Goal: Task Accomplishment & Management: Manage account settings

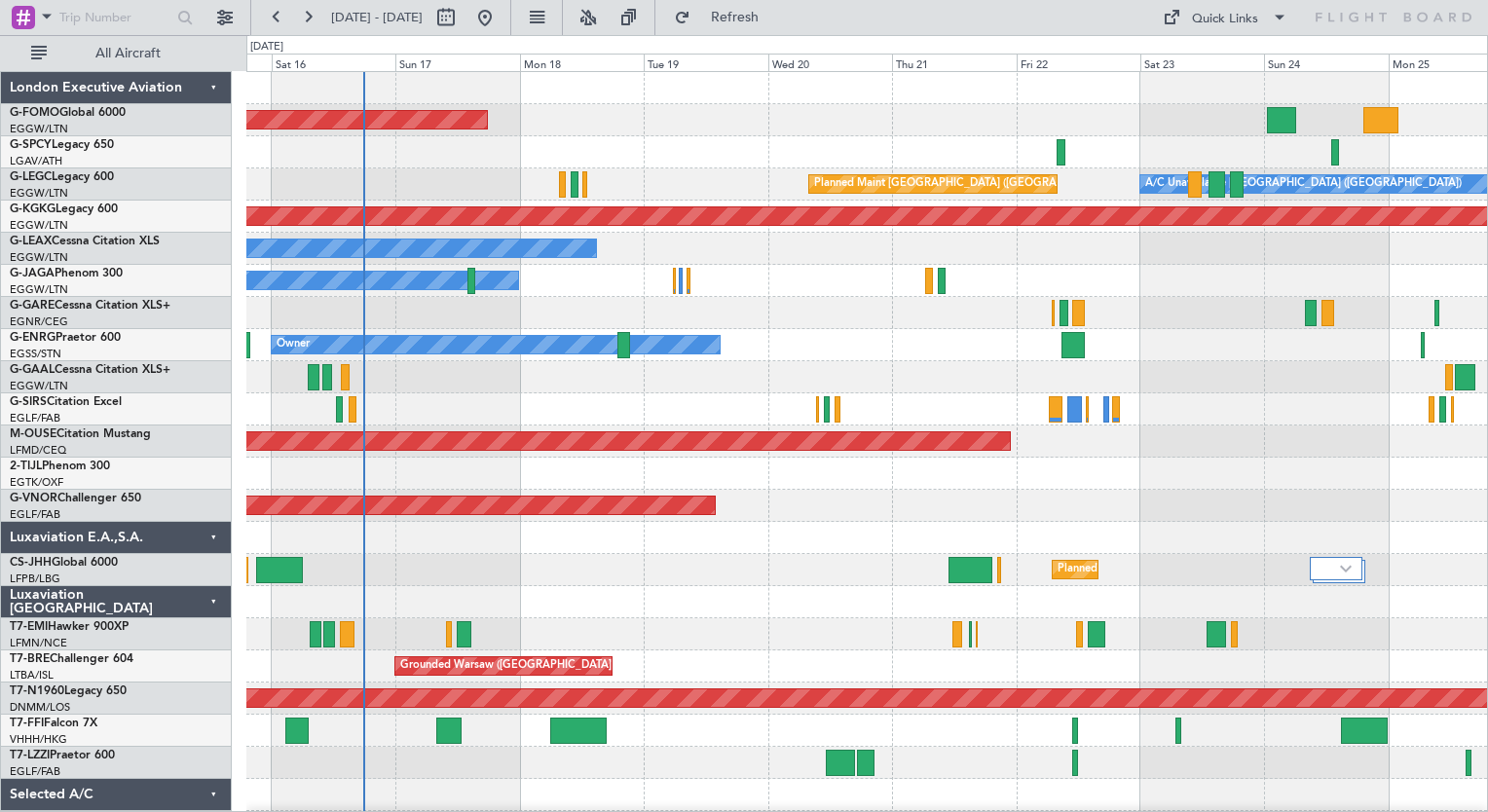
click at [439, 453] on div "Planned Maint Windsor Locks ([PERSON_NAME] Intl) Planned Maint [GEOGRAPHIC_DATA…" at bounding box center [866, 506] width 1241 height 867
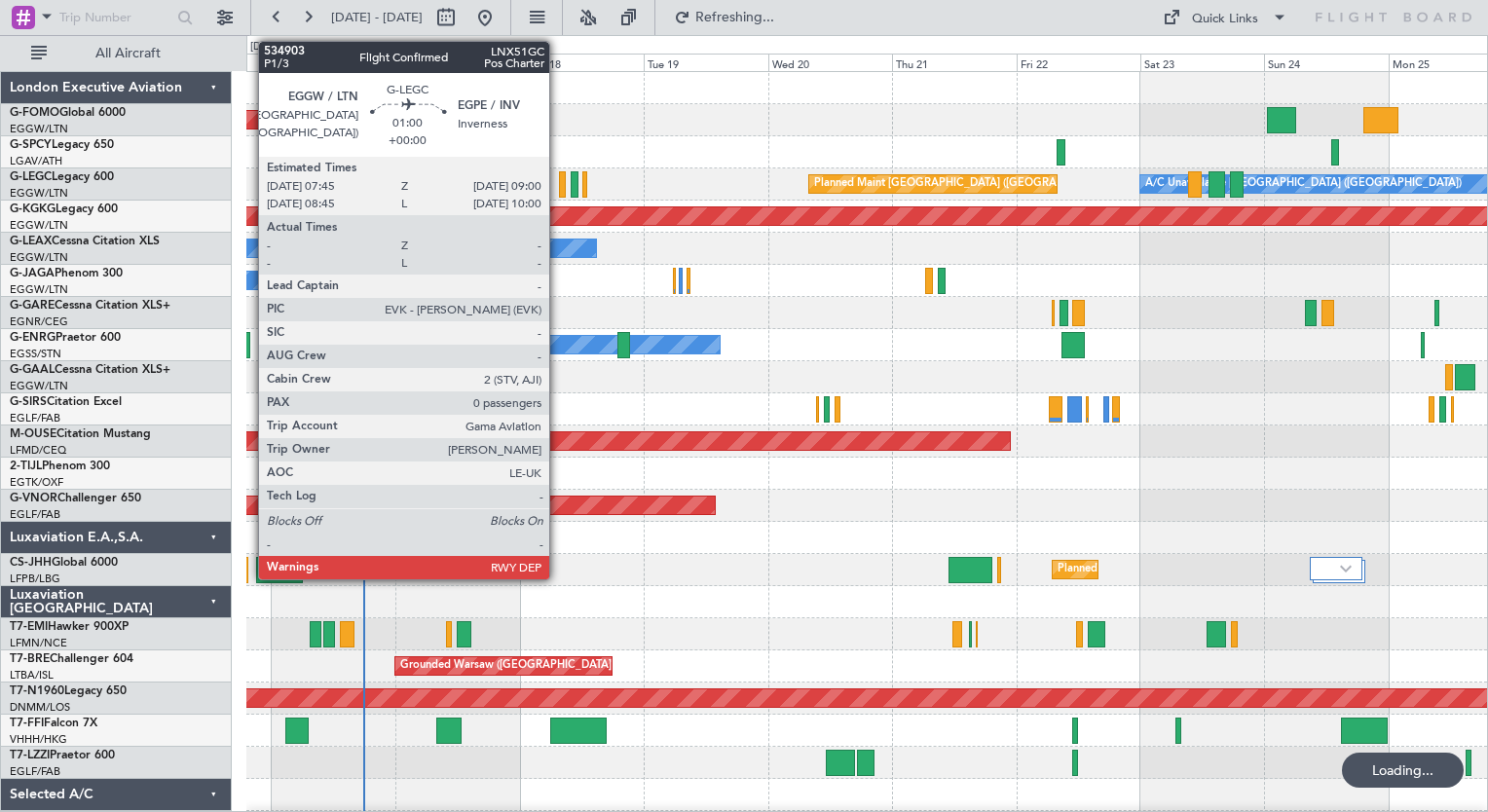
click at [559, 190] on div at bounding box center [562, 184] width 7 height 27
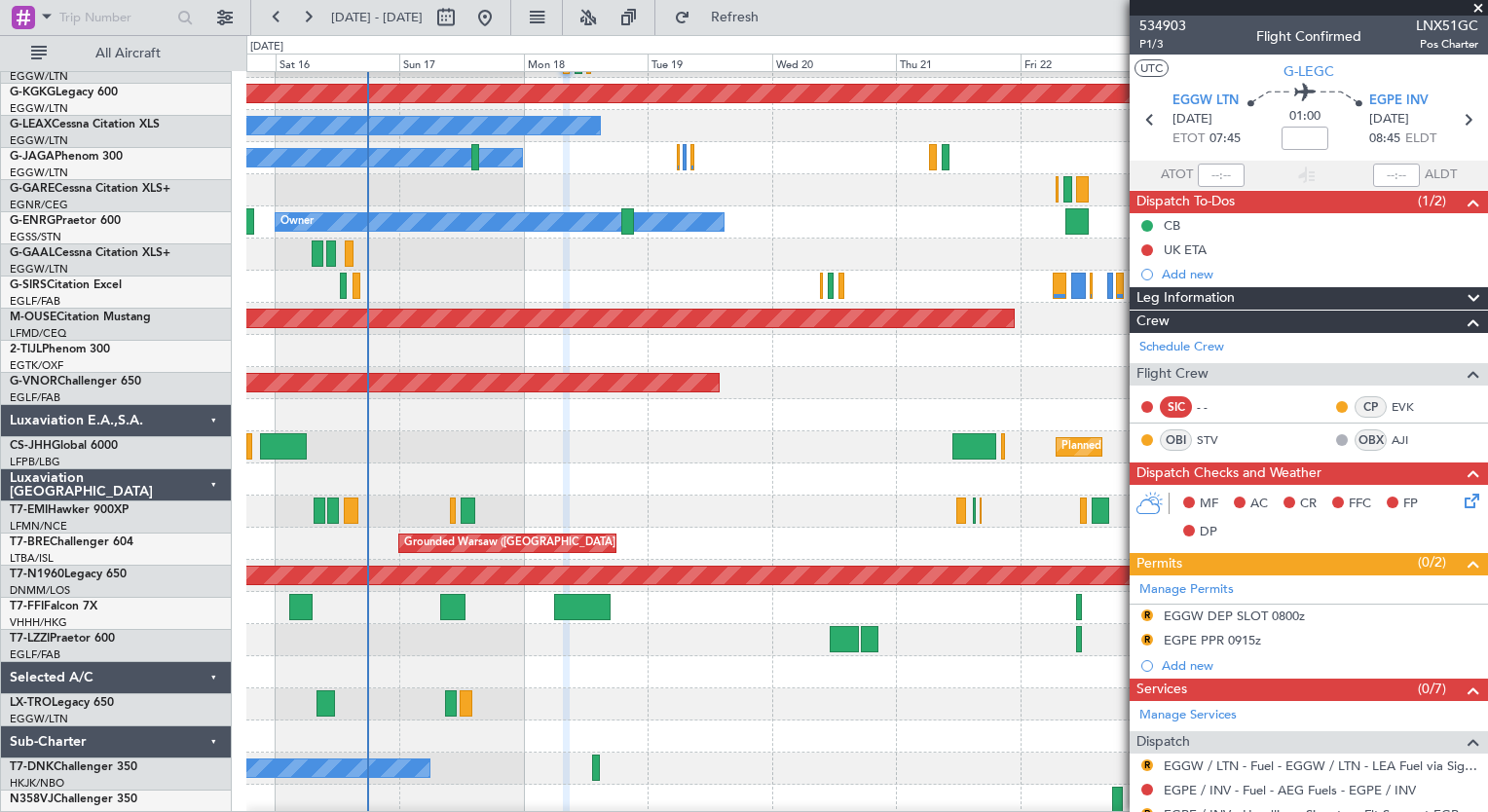
scroll to position [123, 0]
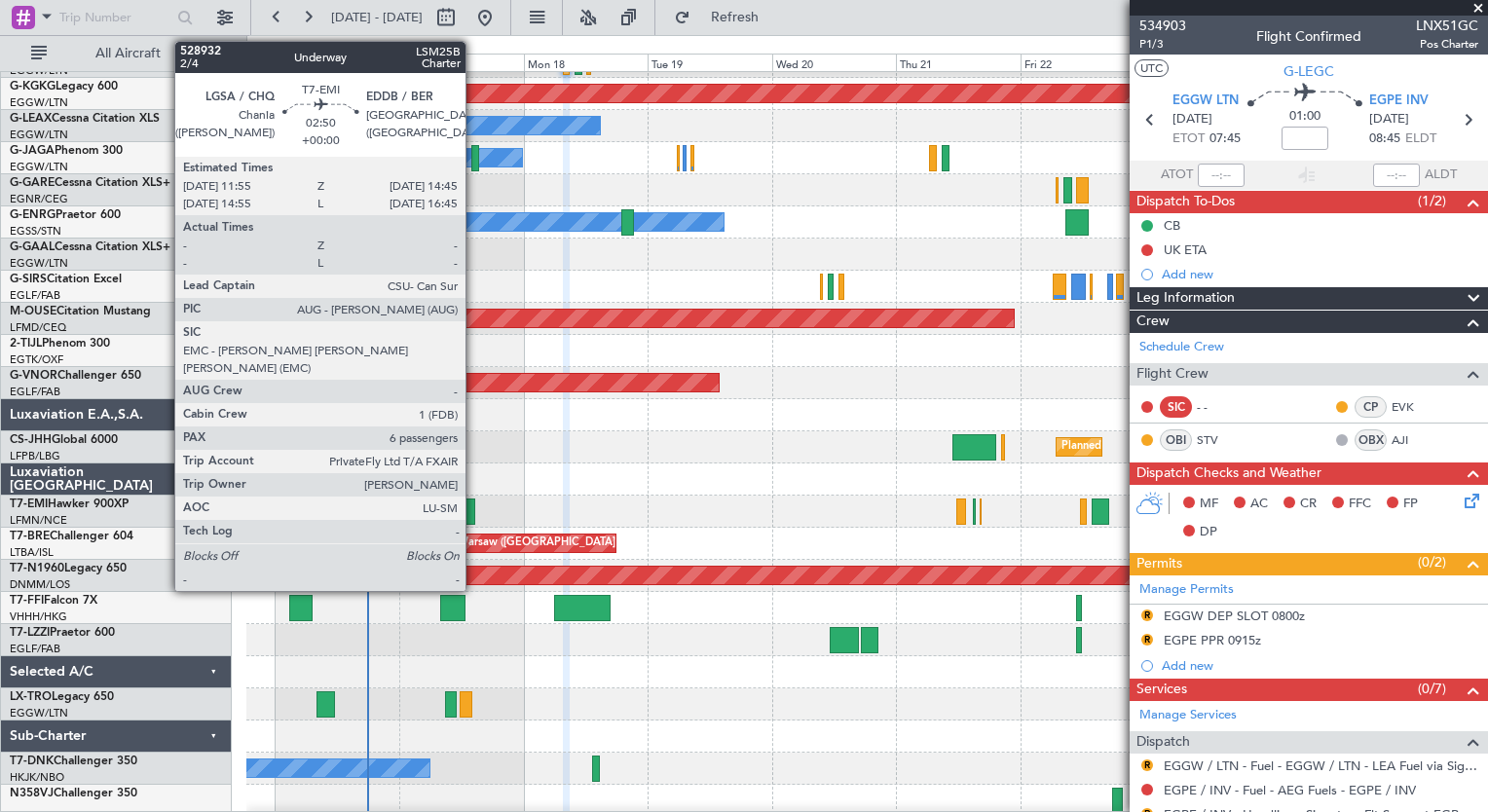
click at [474, 518] on div at bounding box center [468, 511] width 16 height 27
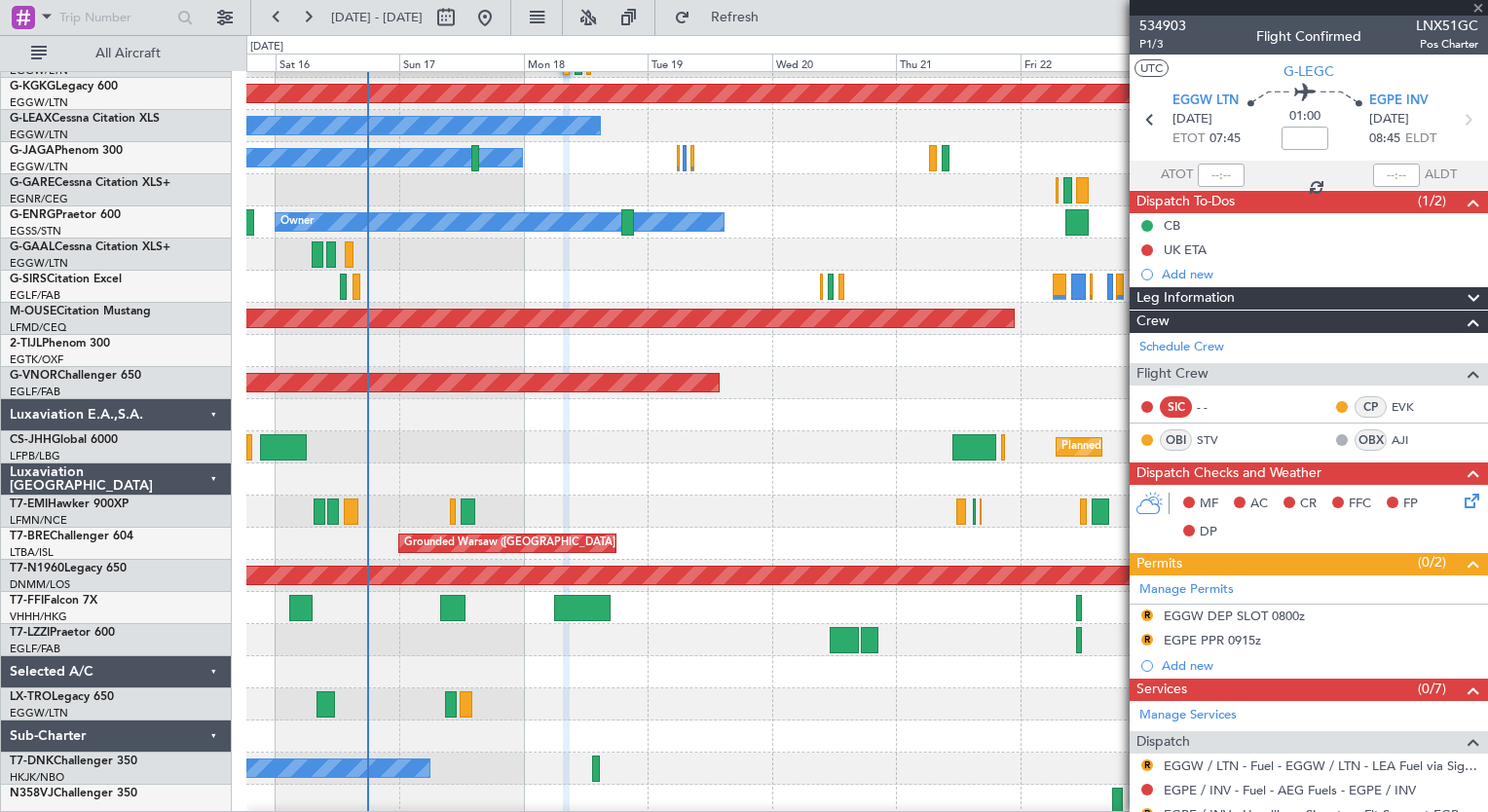
type input "6"
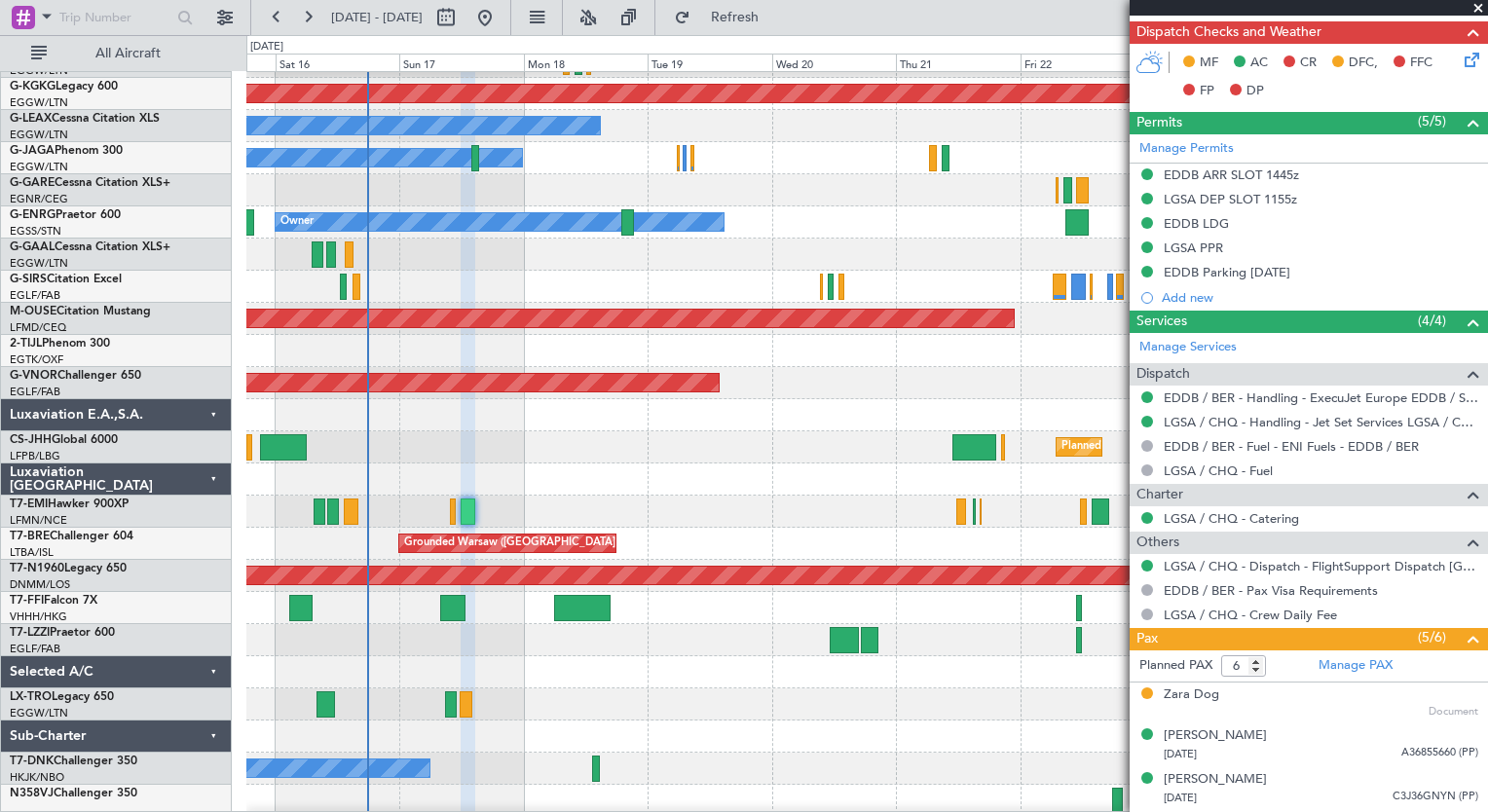
scroll to position [644, 0]
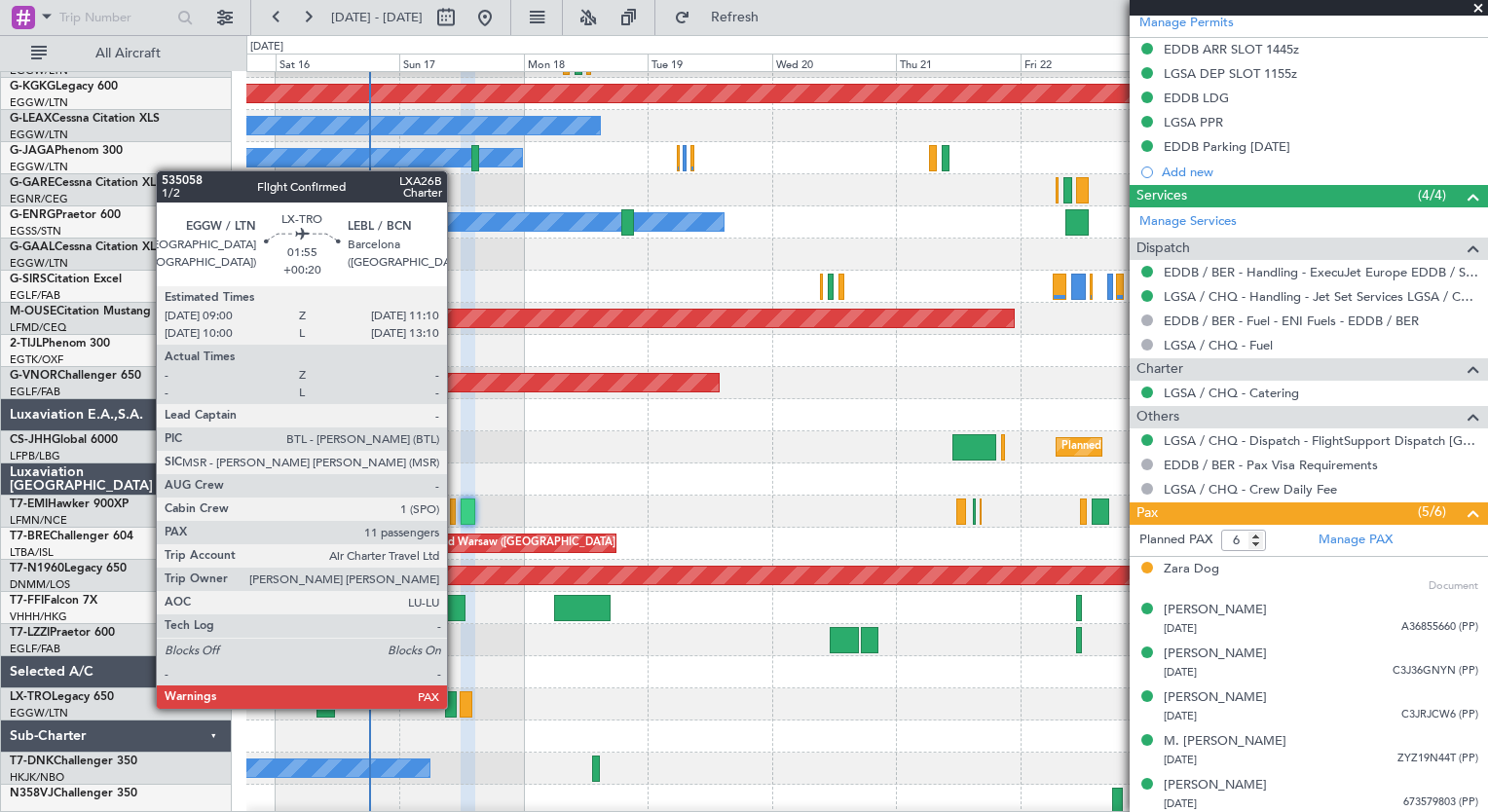
click at [455, 707] on div at bounding box center [451, 705] width 12 height 27
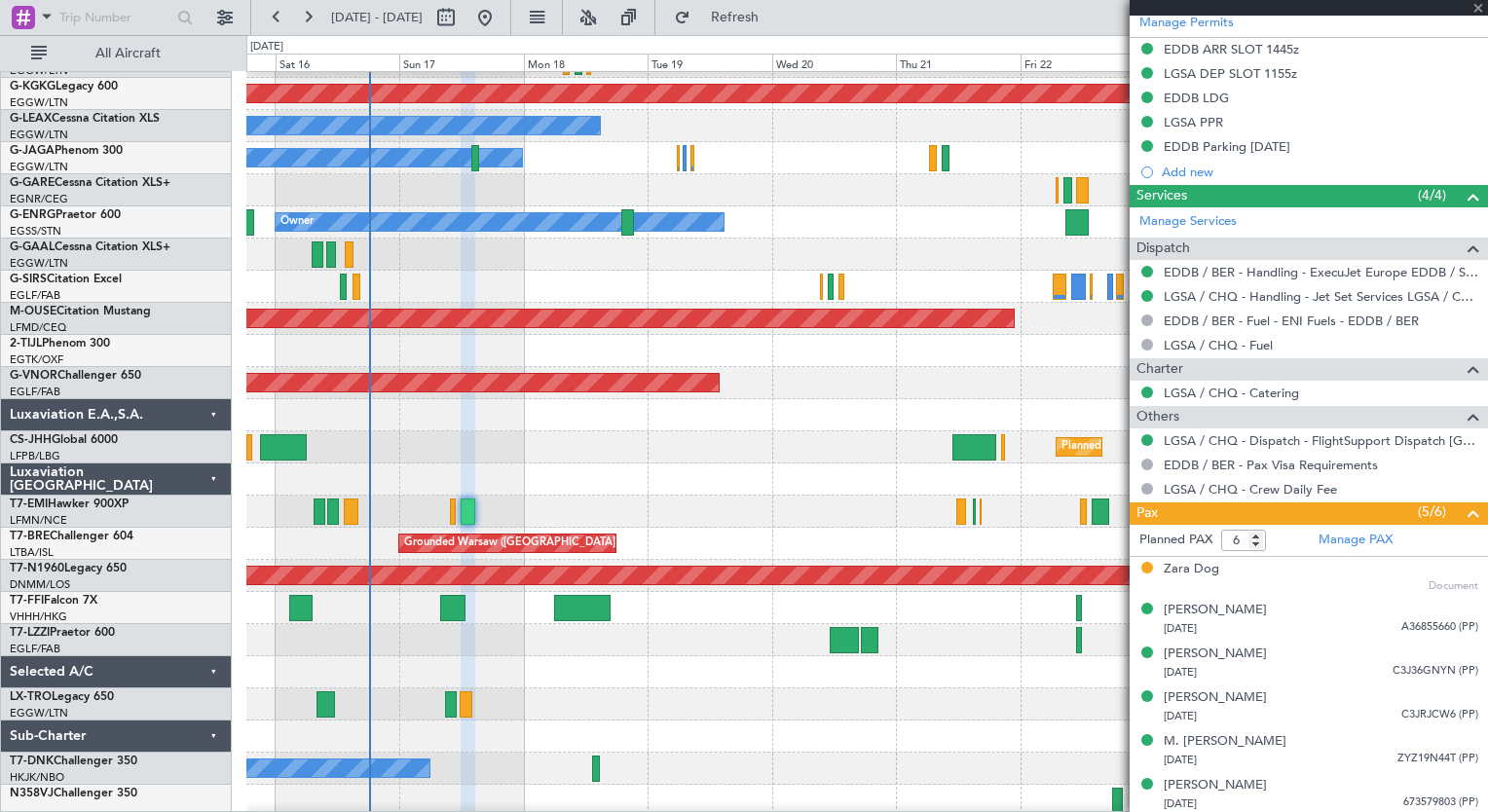
type input "+00:20"
type input "12"
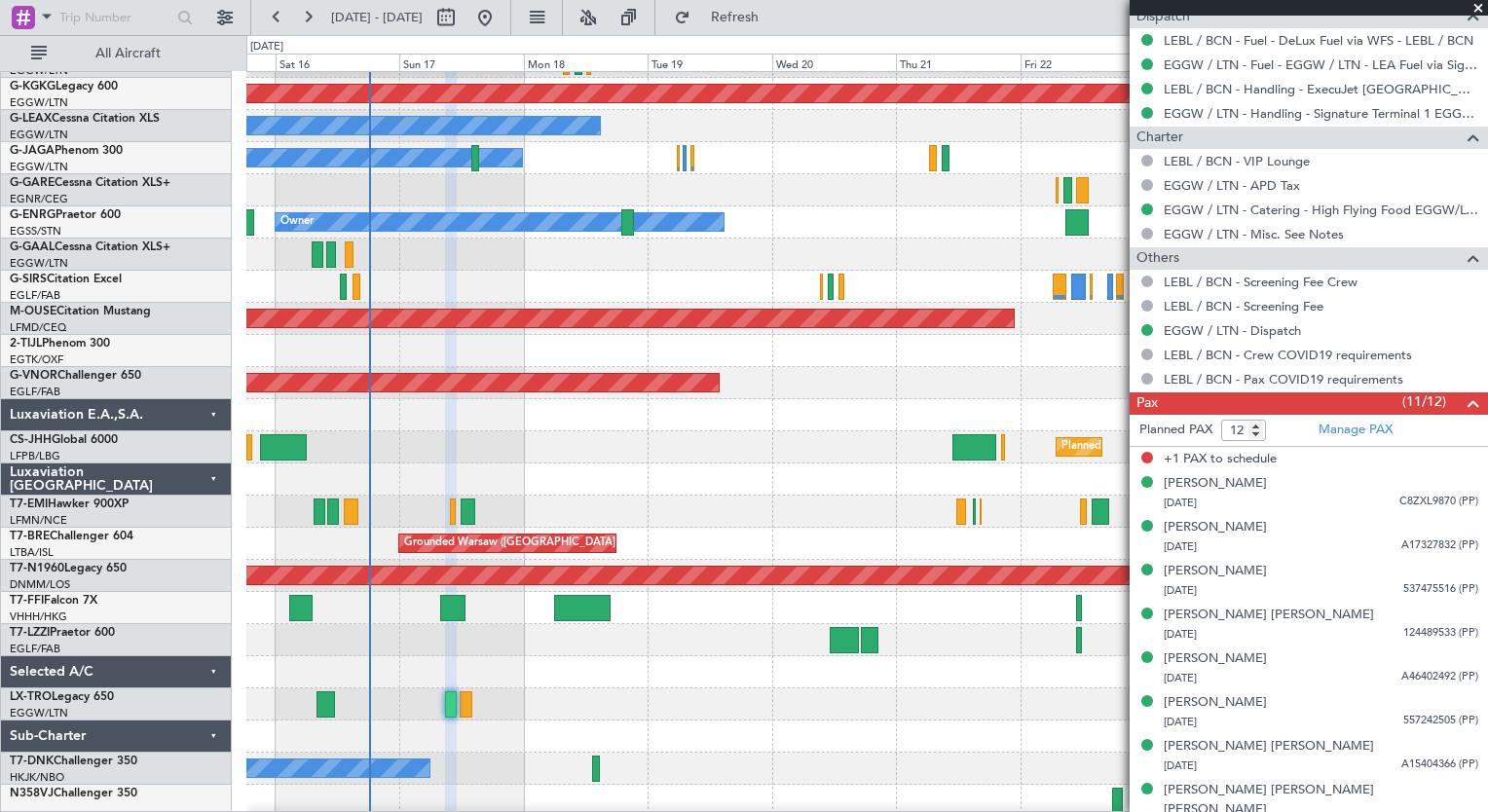
scroll to position [916, 0]
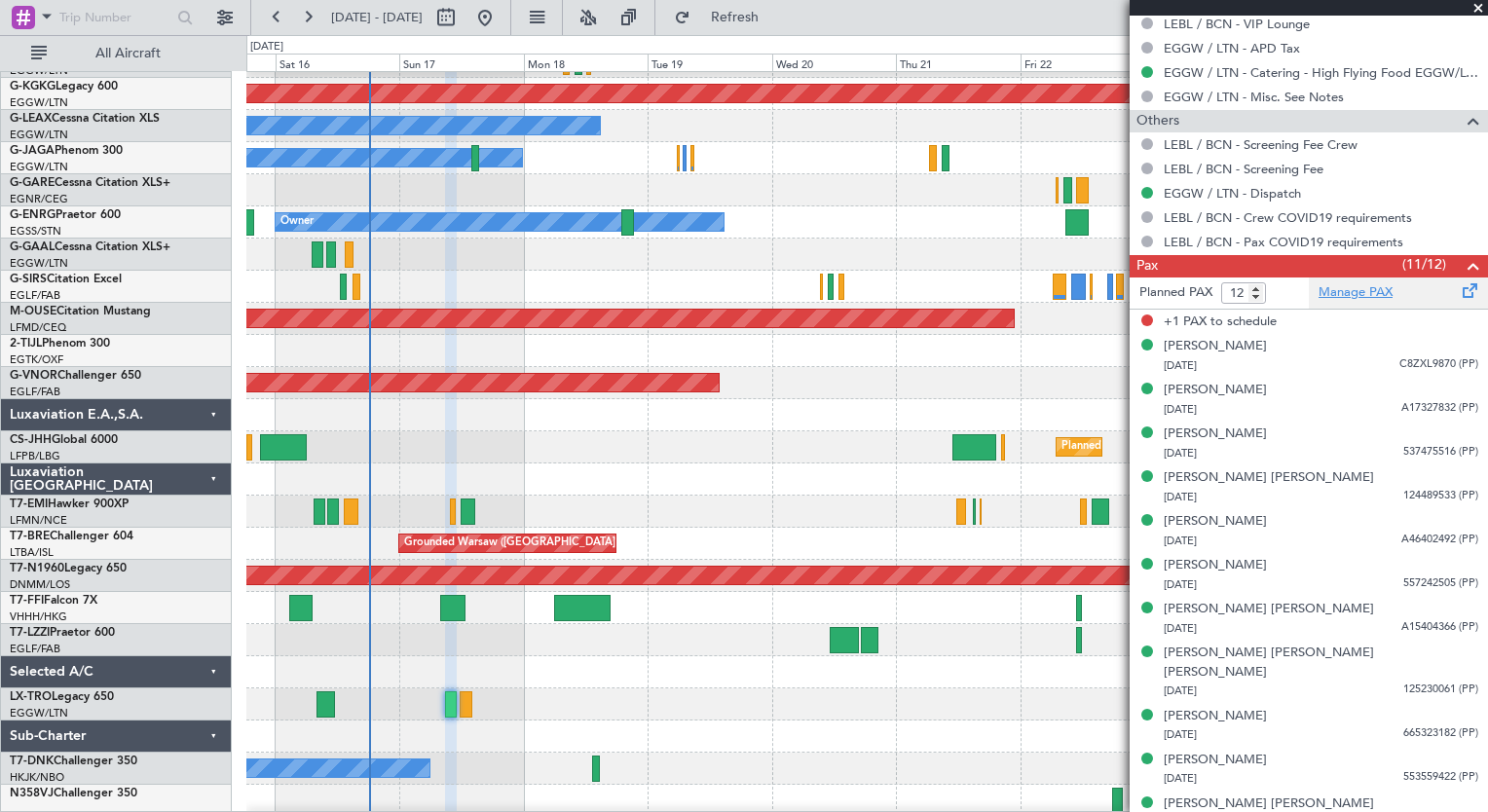
click at [1336, 289] on link "Manage PAX" at bounding box center [1355, 294] width 74 height 20
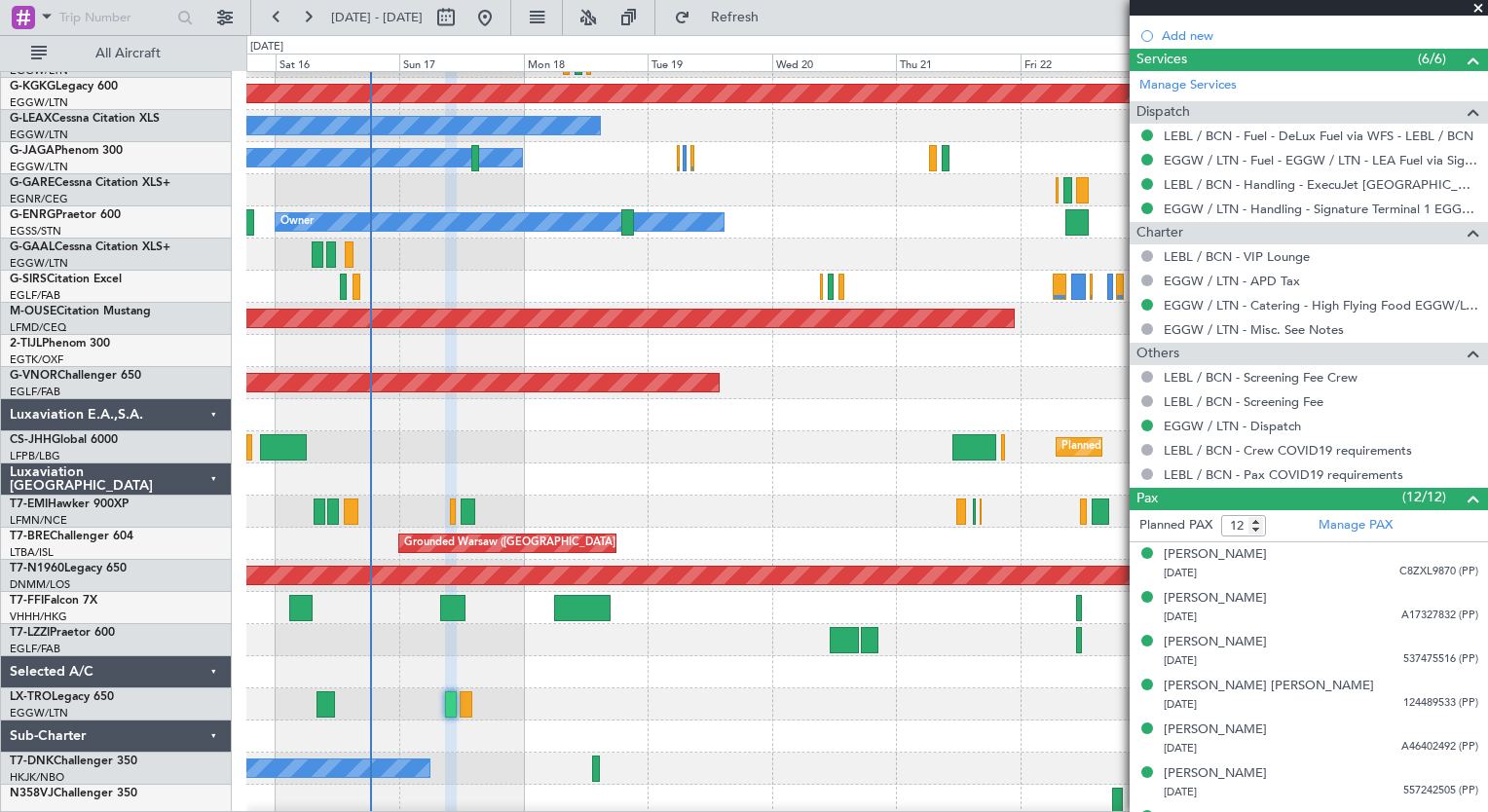
scroll to position [643, 0]
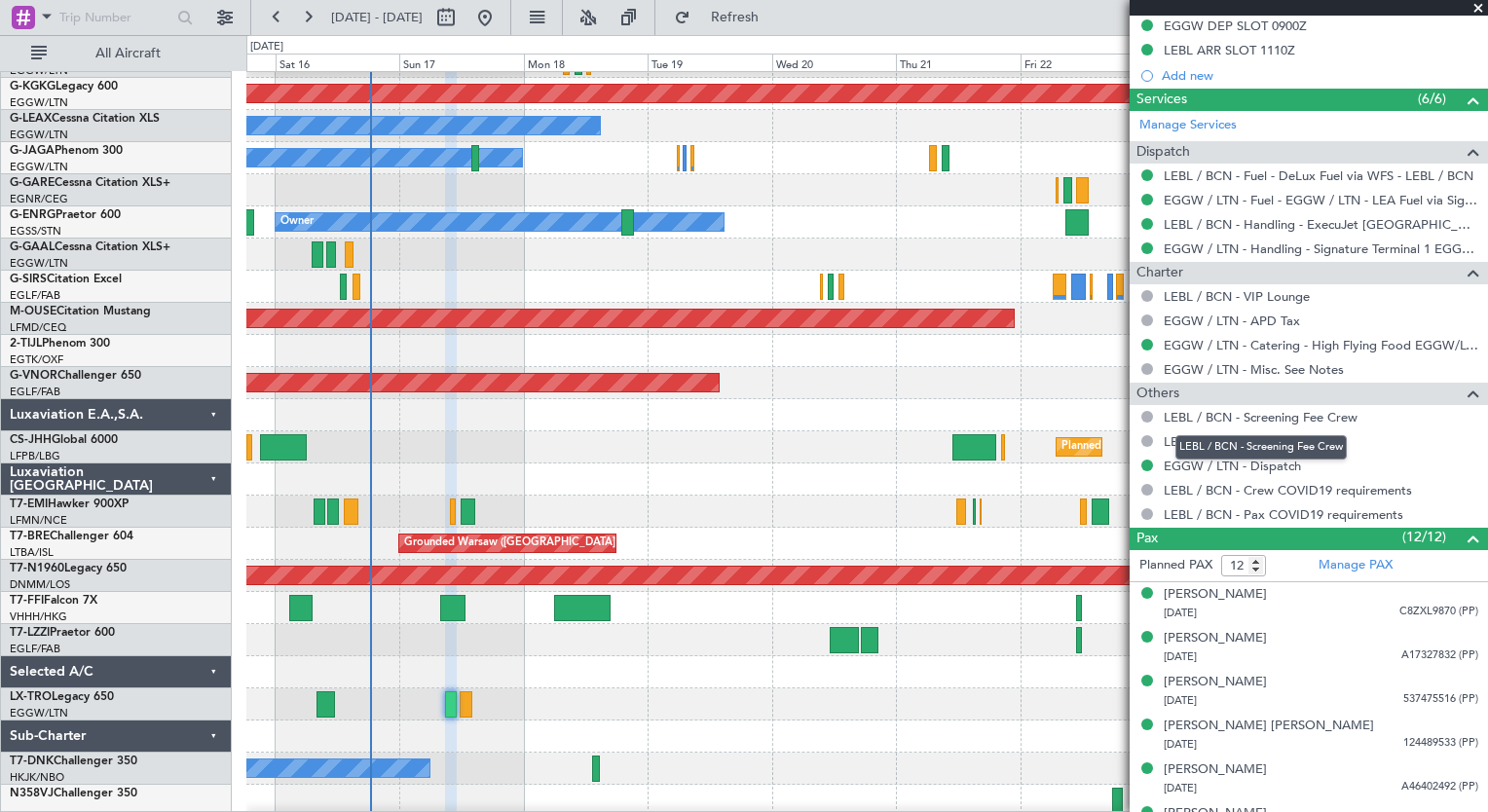
click at [1264, 465] on mat-tooltip-component "LEBL / BCN - Screening Fee Crew" at bounding box center [1261, 447] width 199 height 51
click at [1187, 465] on link "EGGW / LTN - Dispatch" at bounding box center [1232, 465] width 137 height 17
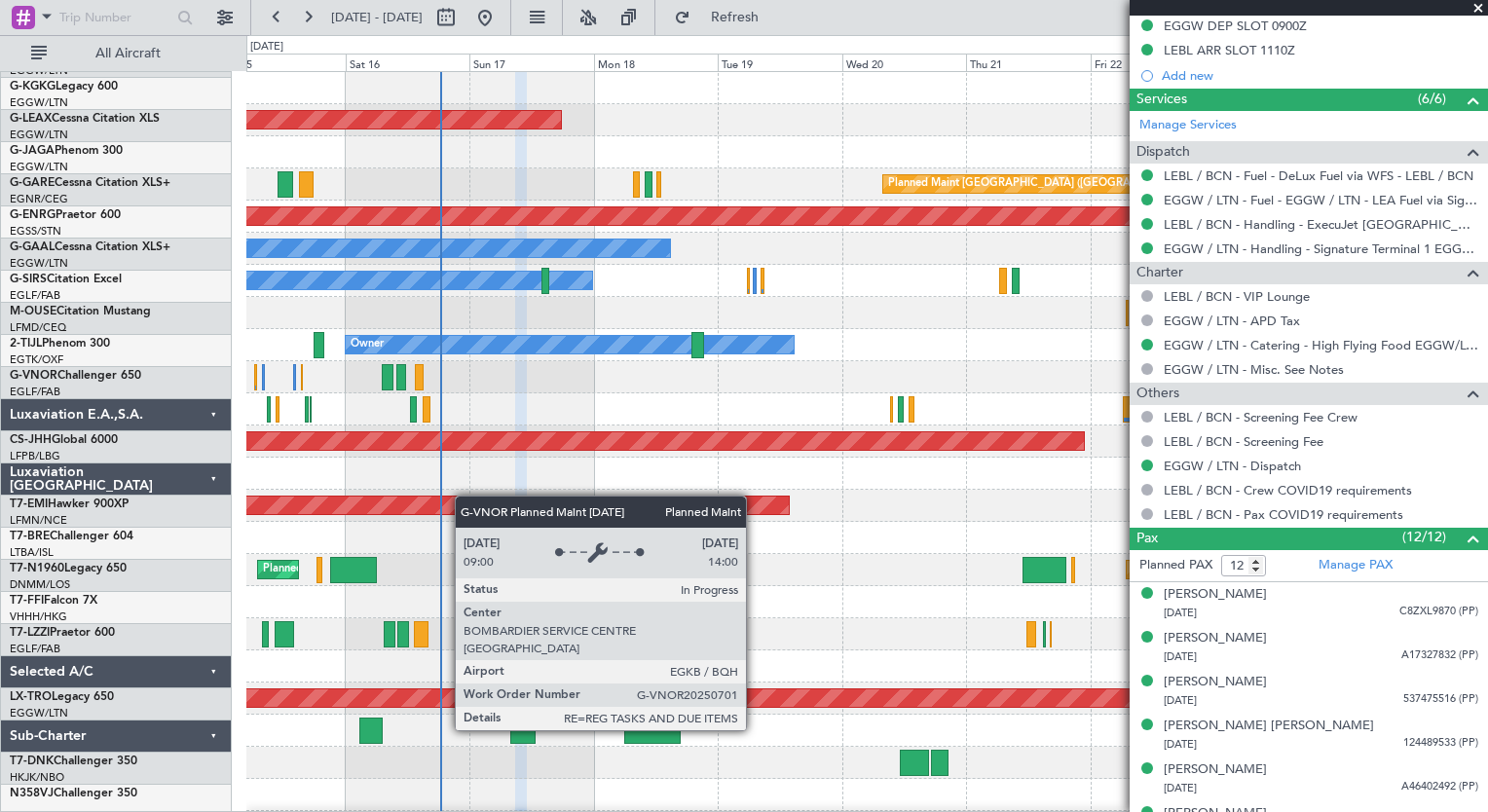
scroll to position [0, 0]
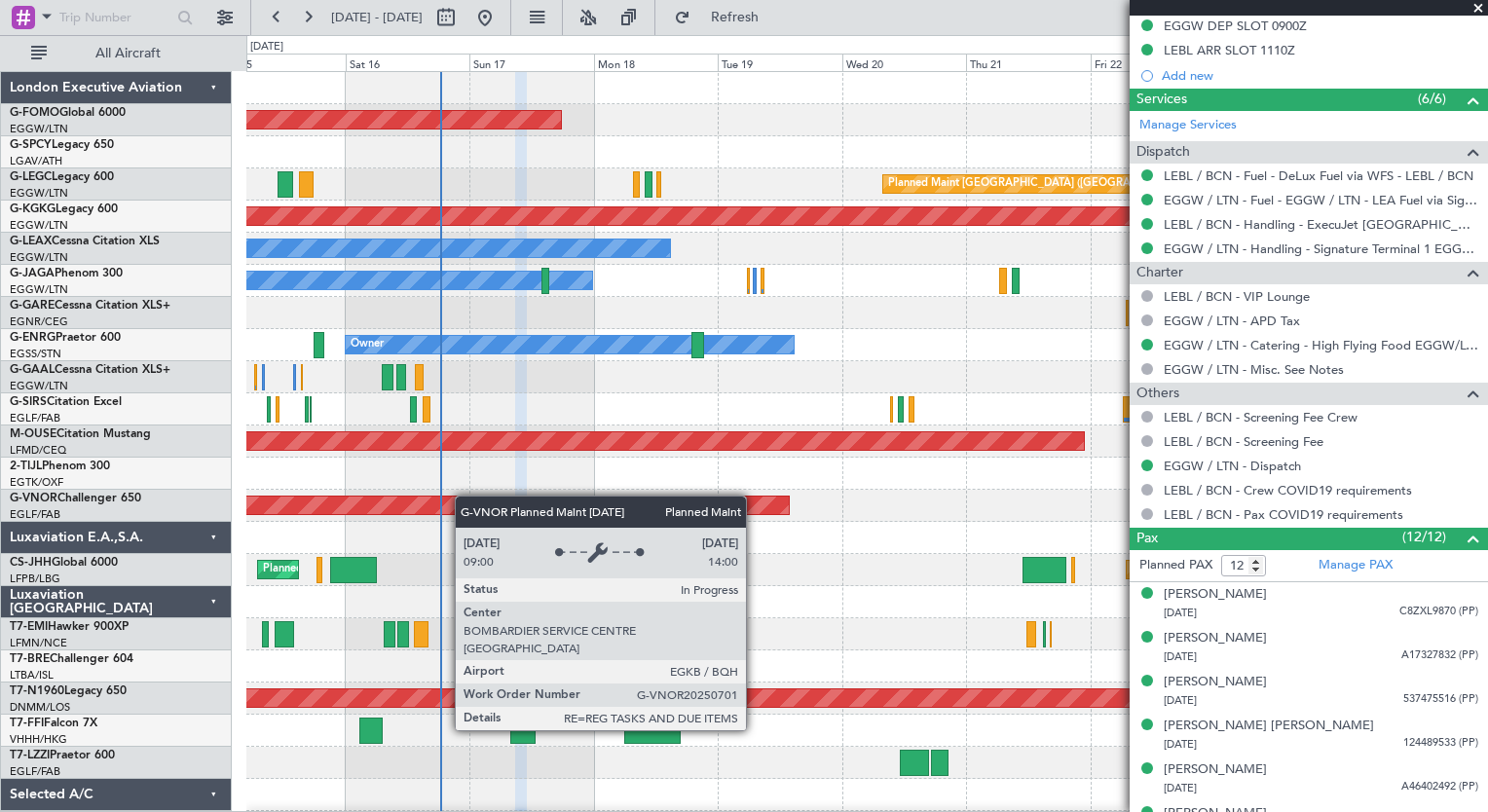
click at [464, 508] on div "Planned Maint Windsor Locks ([PERSON_NAME] Intl) A/C Unavailable [GEOGRAPHIC_DA…" at bounding box center [866, 506] width 1241 height 867
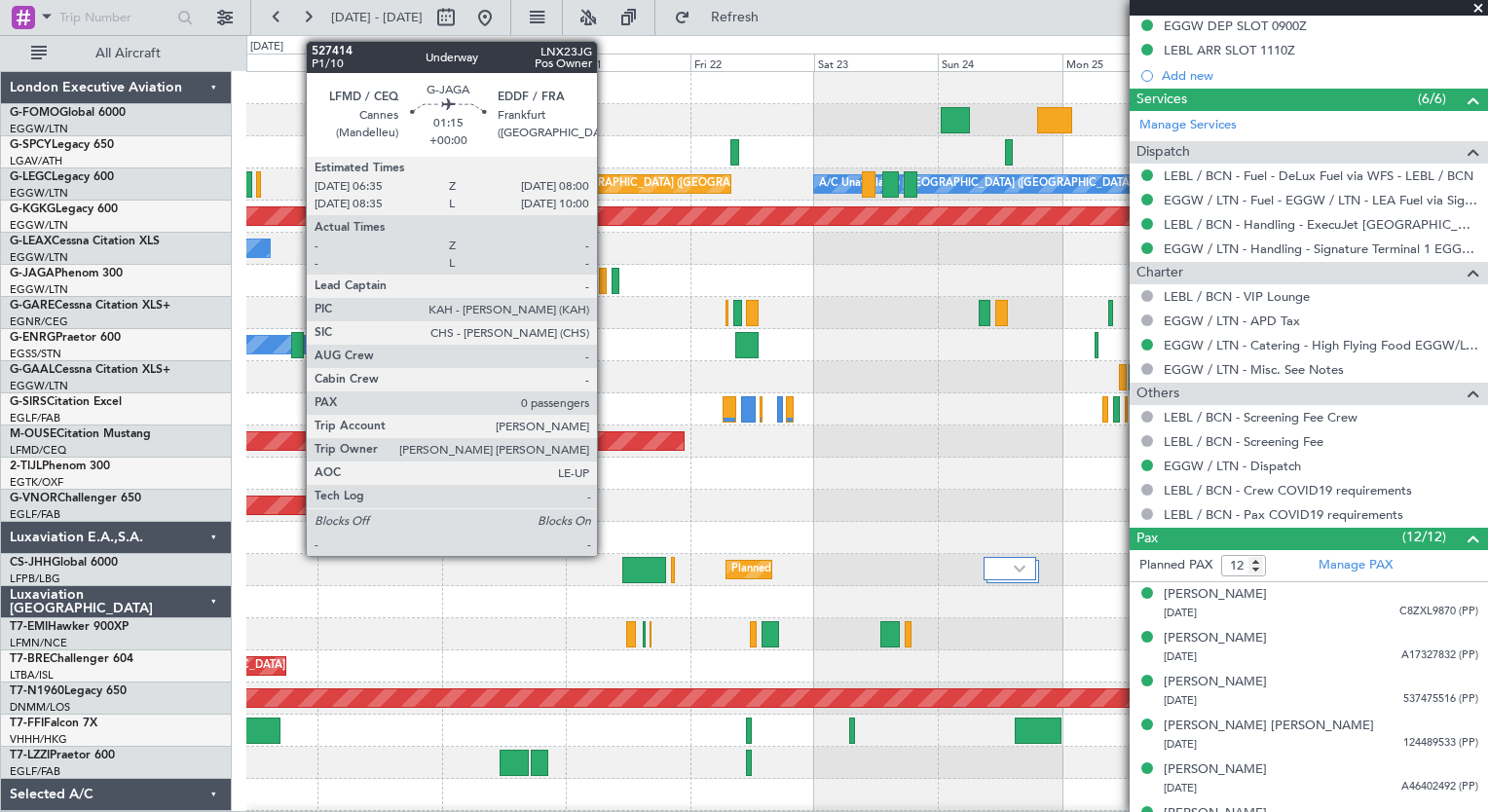
click at [606, 284] on div at bounding box center [603, 281] width 8 height 27
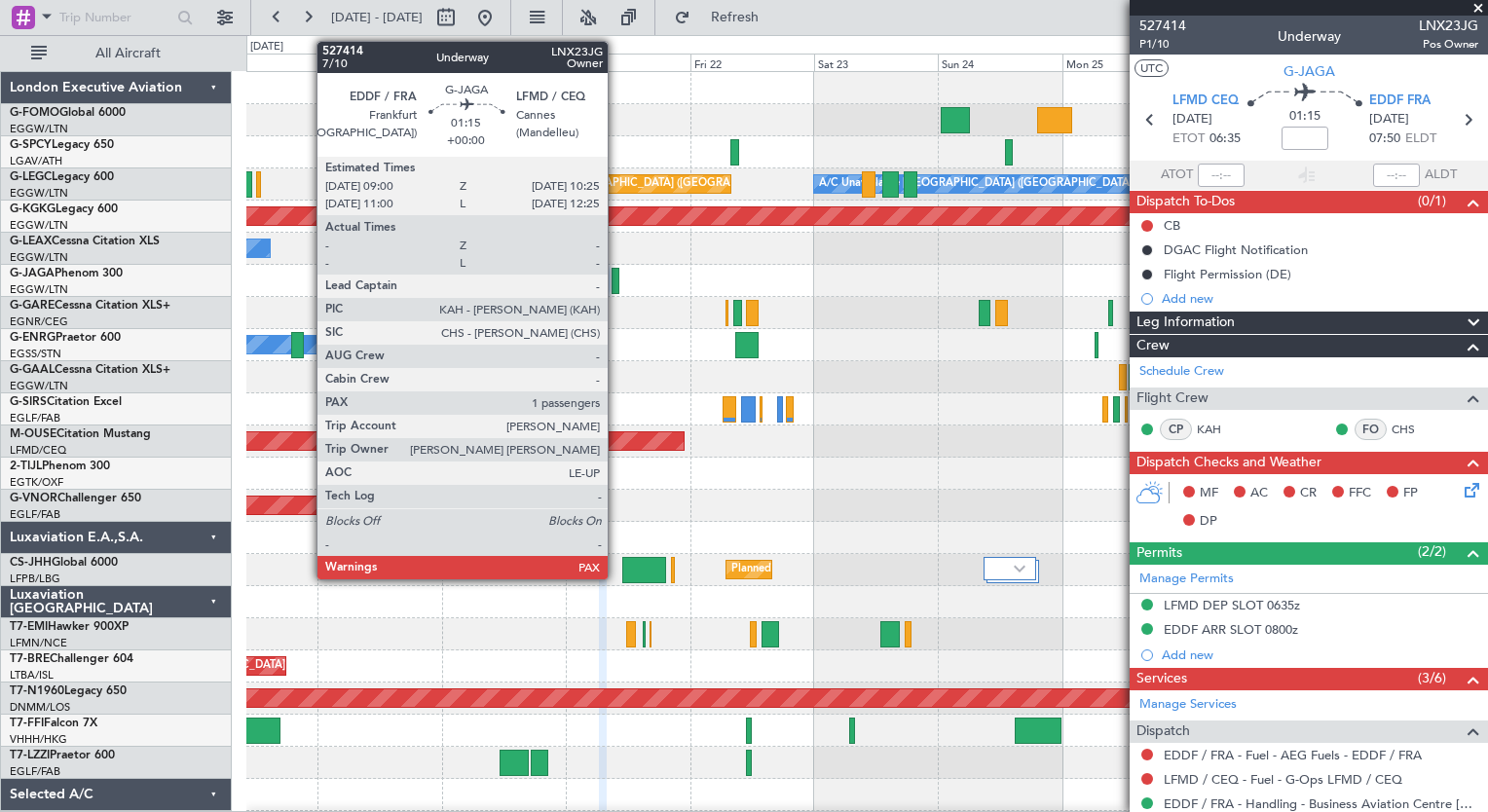
click at [616, 280] on div at bounding box center [616, 281] width 8 height 27
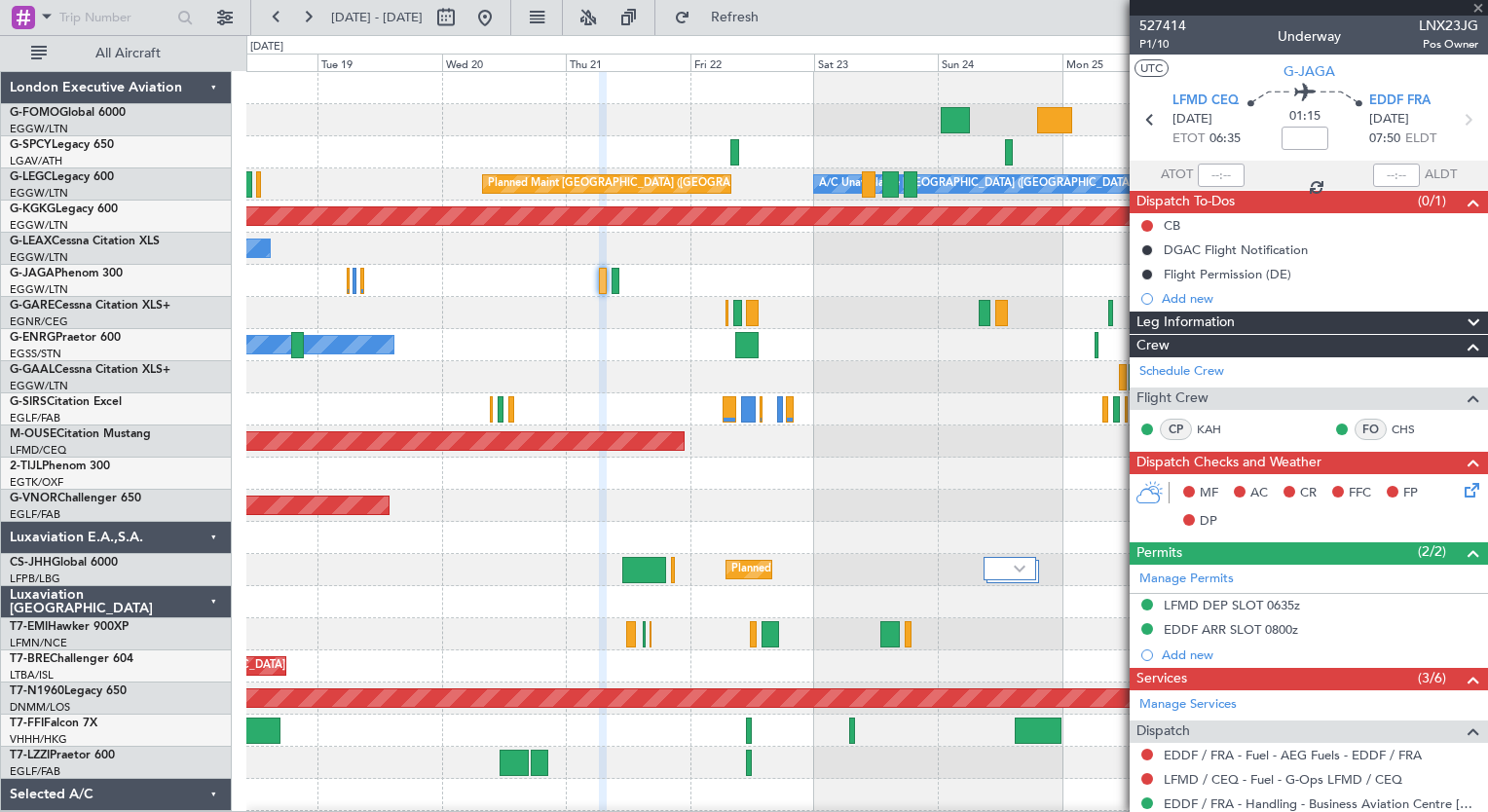
type input "1"
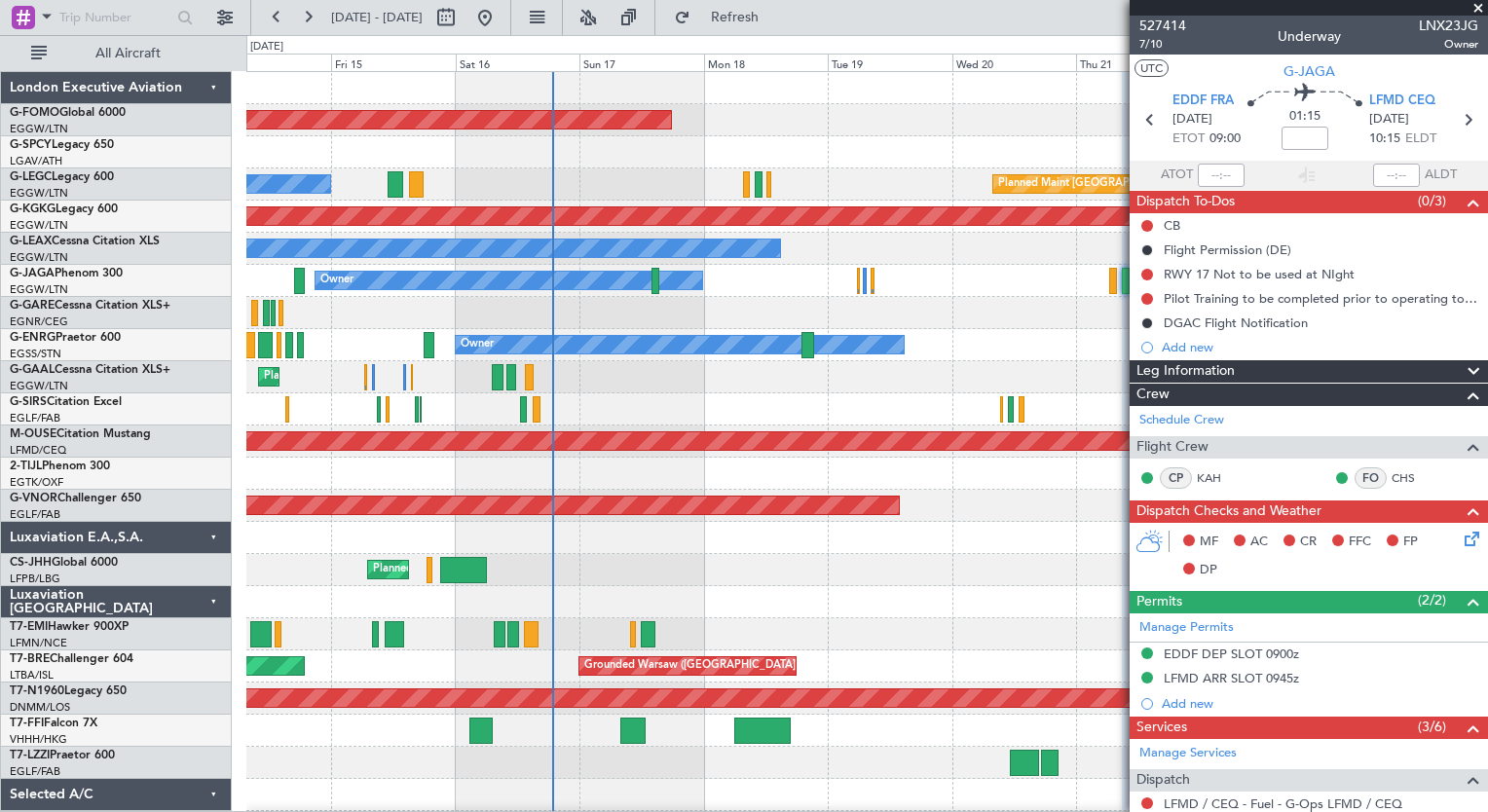
click at [972, 811] on html "[DATE] - [DATE] Refresh Quick Links All Aircraft Planned Maint Windsor Locks ([…" at bounding box center [744, 406] width 1488 height 812
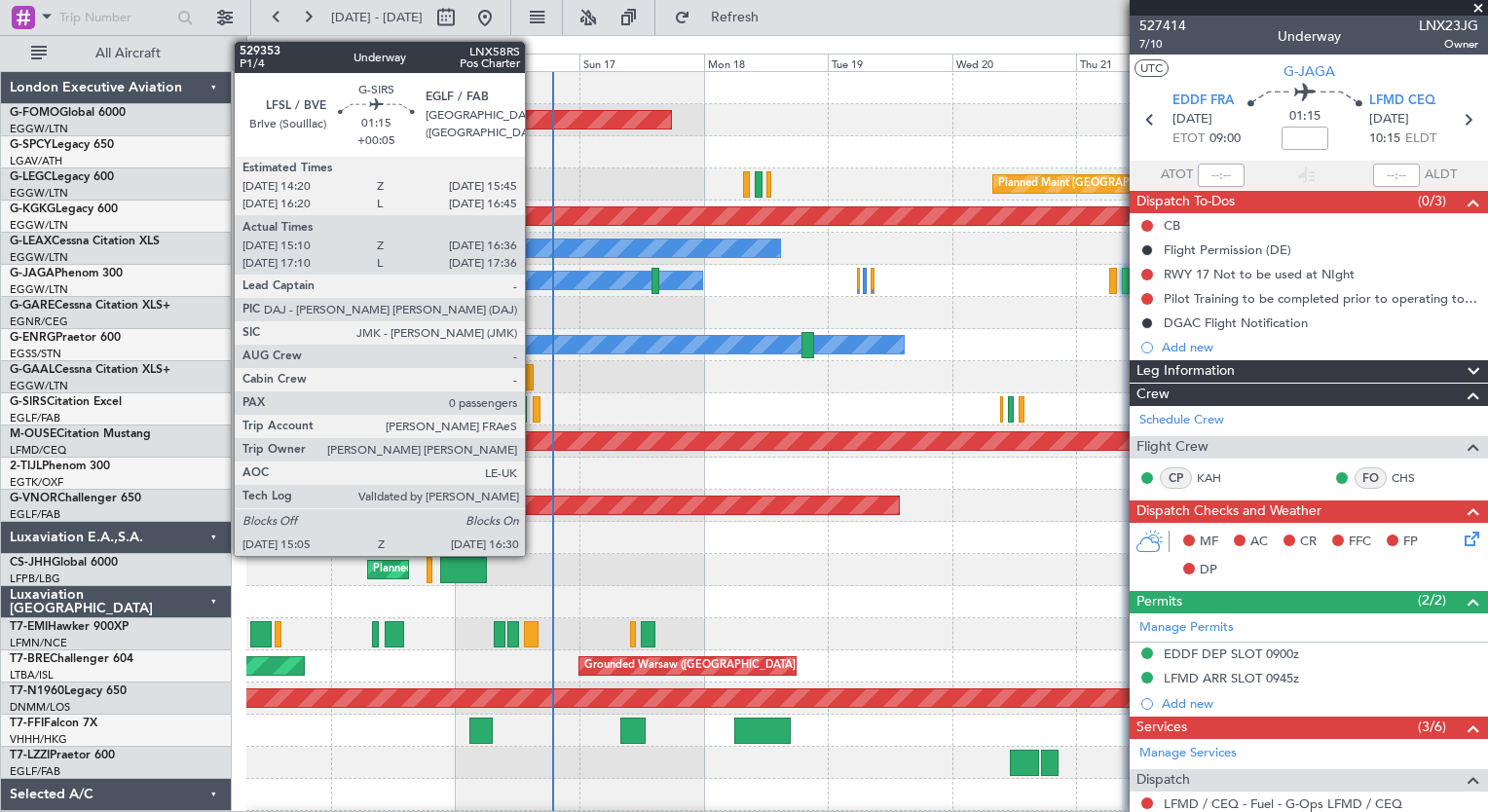
click at [533, 410] on div at bounding box center [536, 409] width 8 height 27
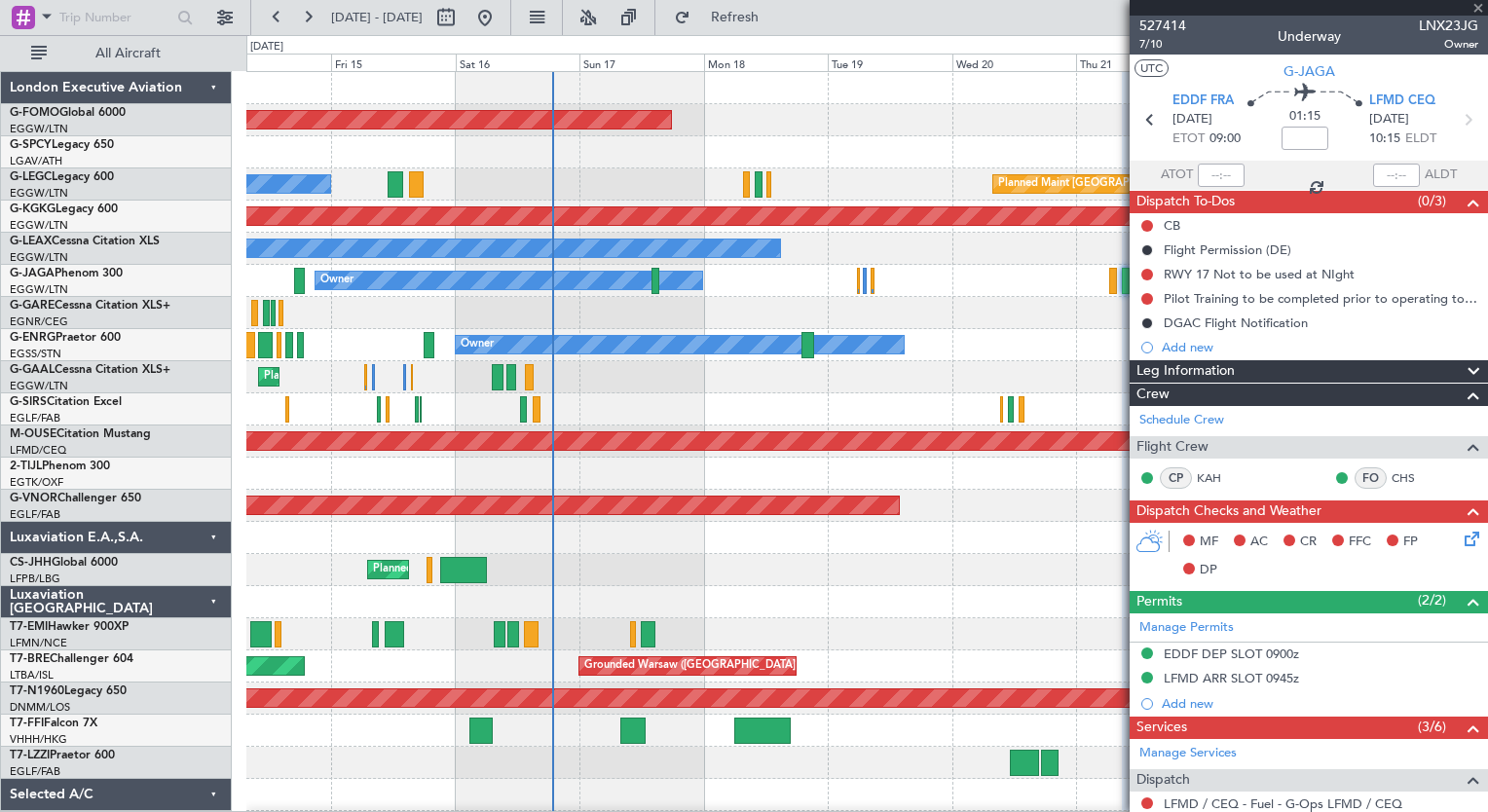
type input "+00:05"
type input "15:10"
type input "16:26"
type input "0"
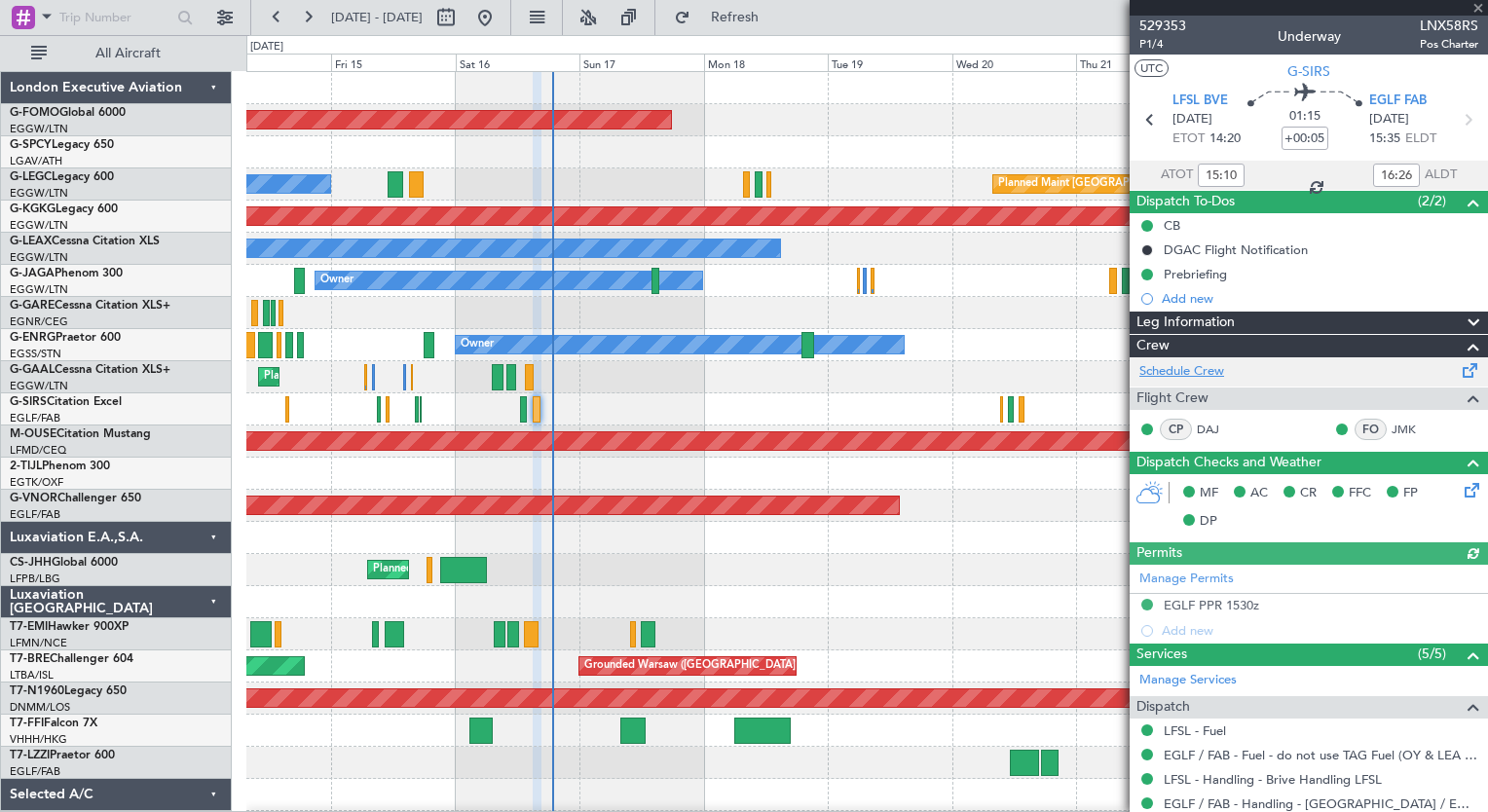
click at [1204, 375] on link "Schedule Crew" at bounding box center [1182, 372] width 85 height 20
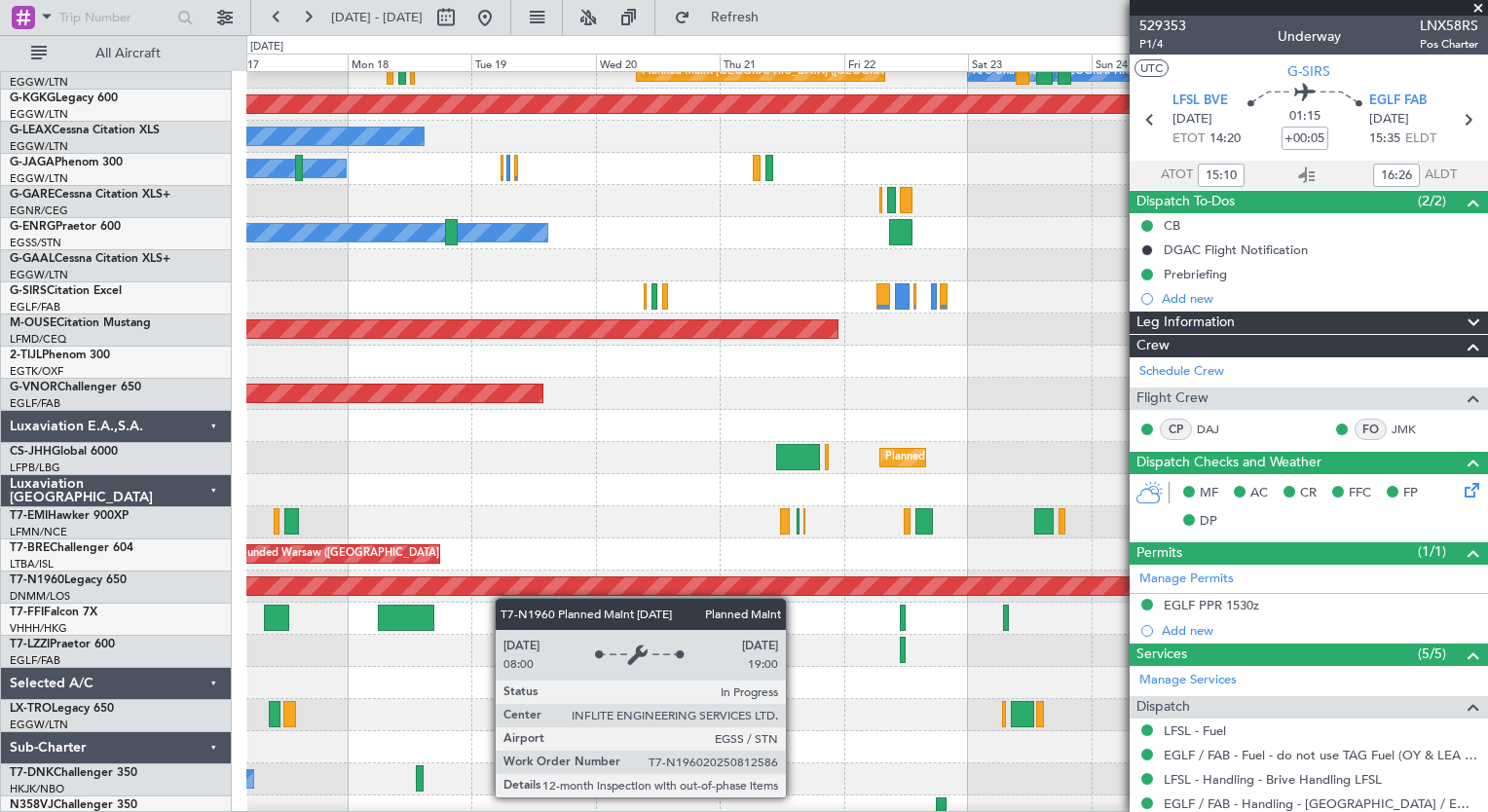
scroll to position [112, 0]
click at [508, 585] on div "Planned Maint [GEOGRAPHIC_DATA] ([GEOGRAPHIC_DATA])" at bounding box center [346, 586] width 2678 height 18
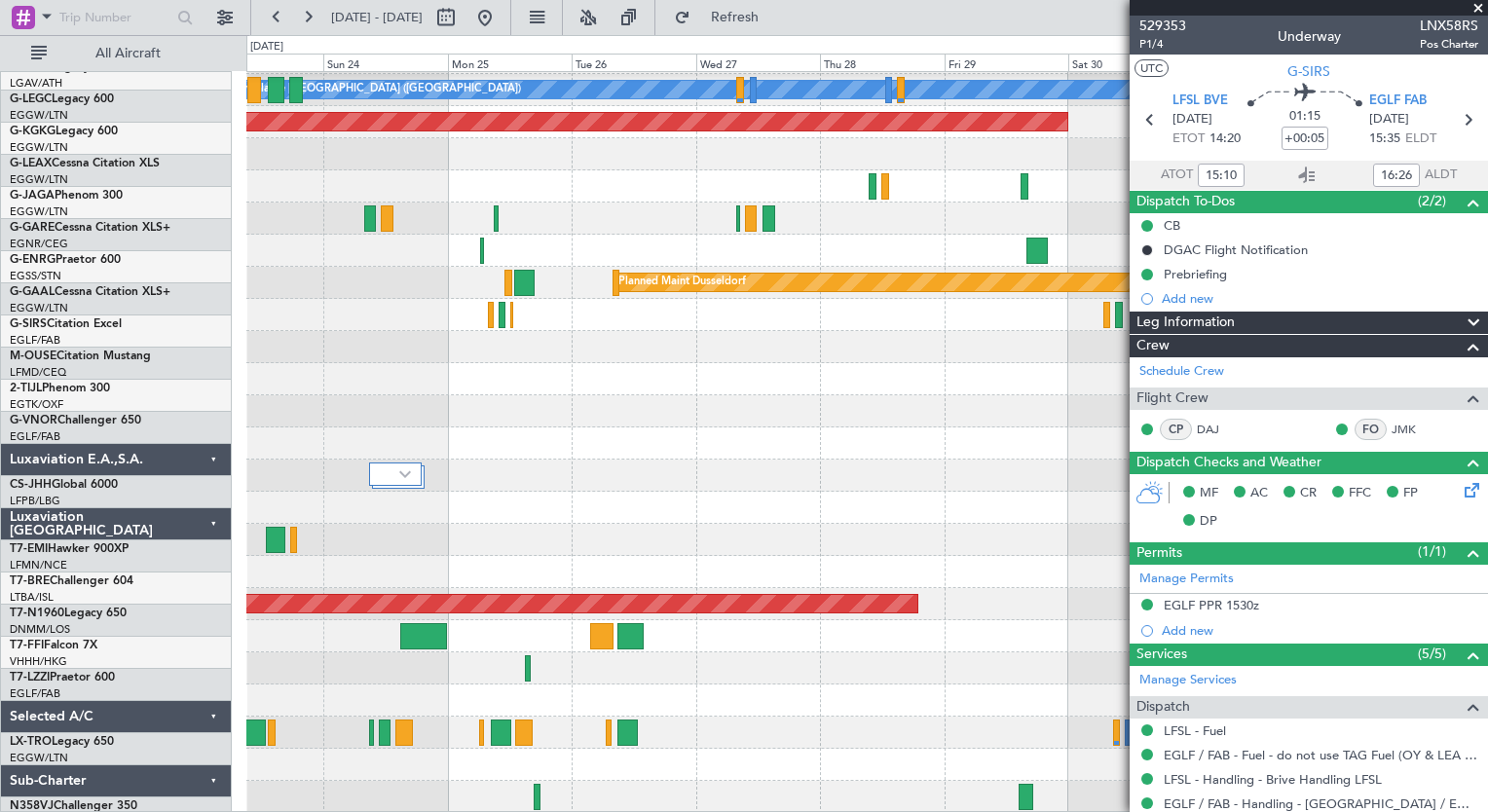
scroll to position [94, 0]
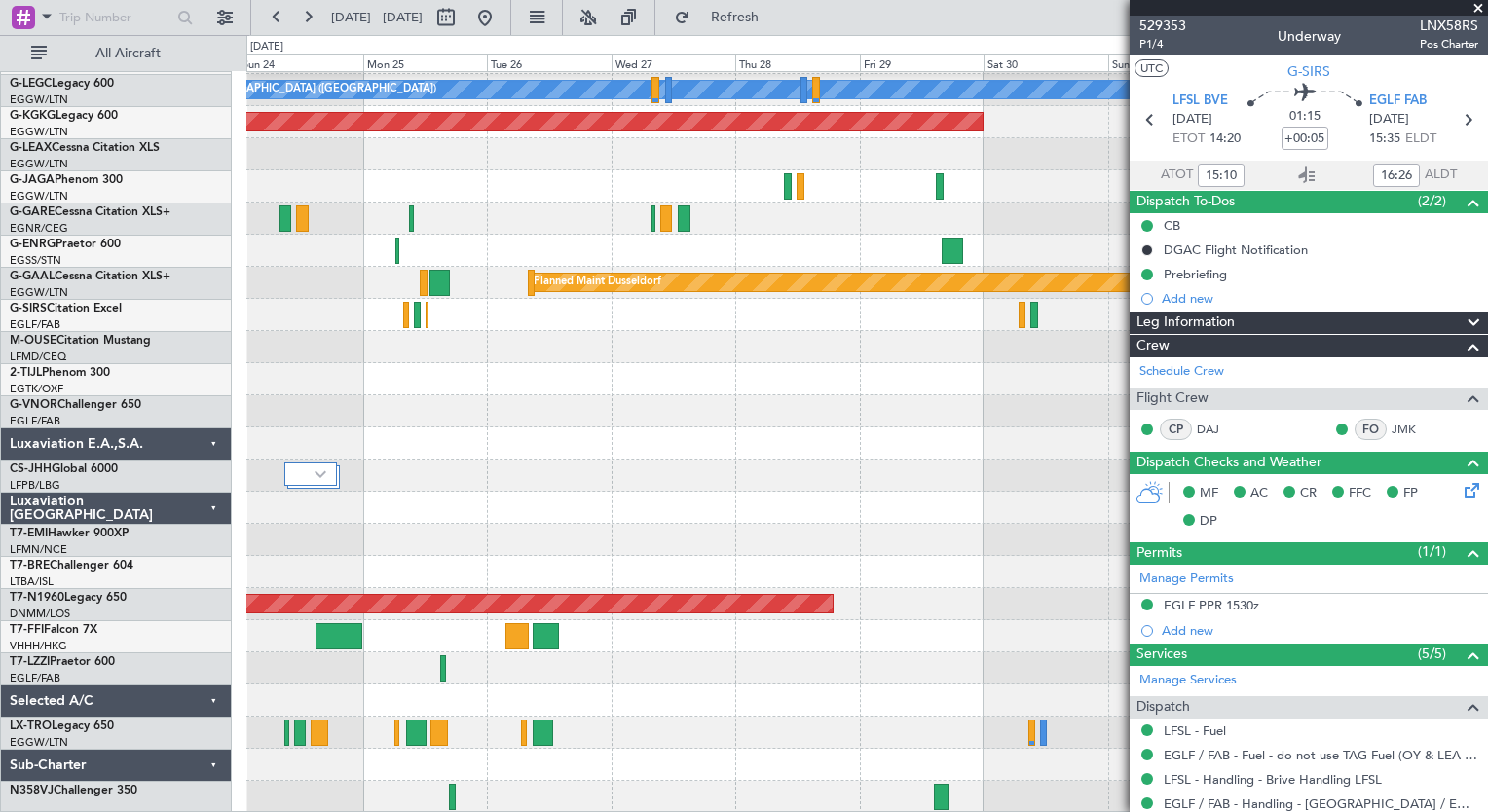
click at [649, 711] on div "A/C Unavailable [GEOGRAPHIC_DATA] ([GEOGRAPHIC_DATA]) Planned Maint [GEOGRAPHIC…" at bounding box center [866, 395] width 1241 height 836
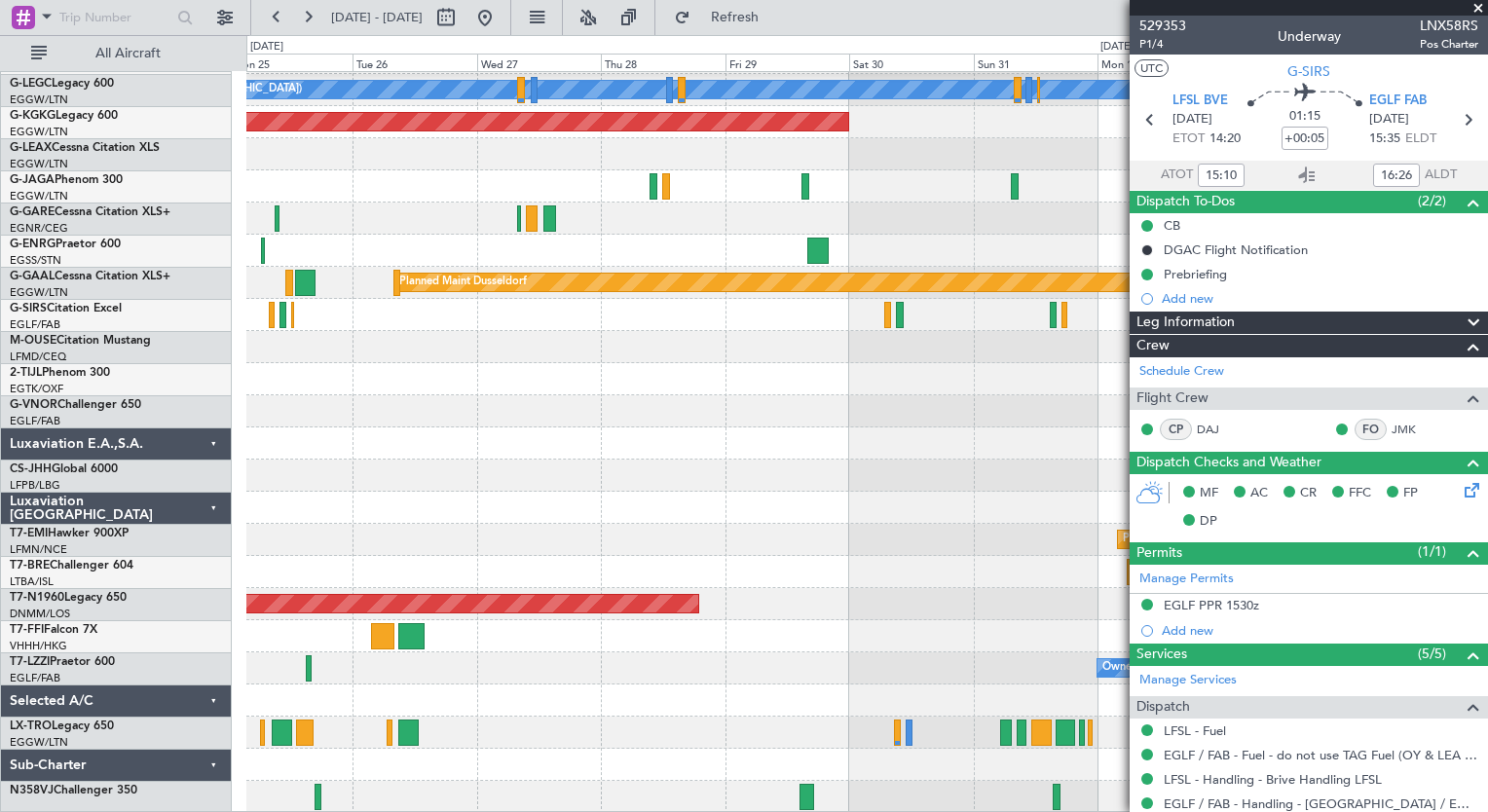
click at [892, 256] on div "A/C Unavailable [GEOGRAPHIC_DATA] ([GEOGRAPHIC_DATA]) AOG Maint [GEOGRAPHIC_DAT…" at bounding box center [866, 395] width 1241 height 836
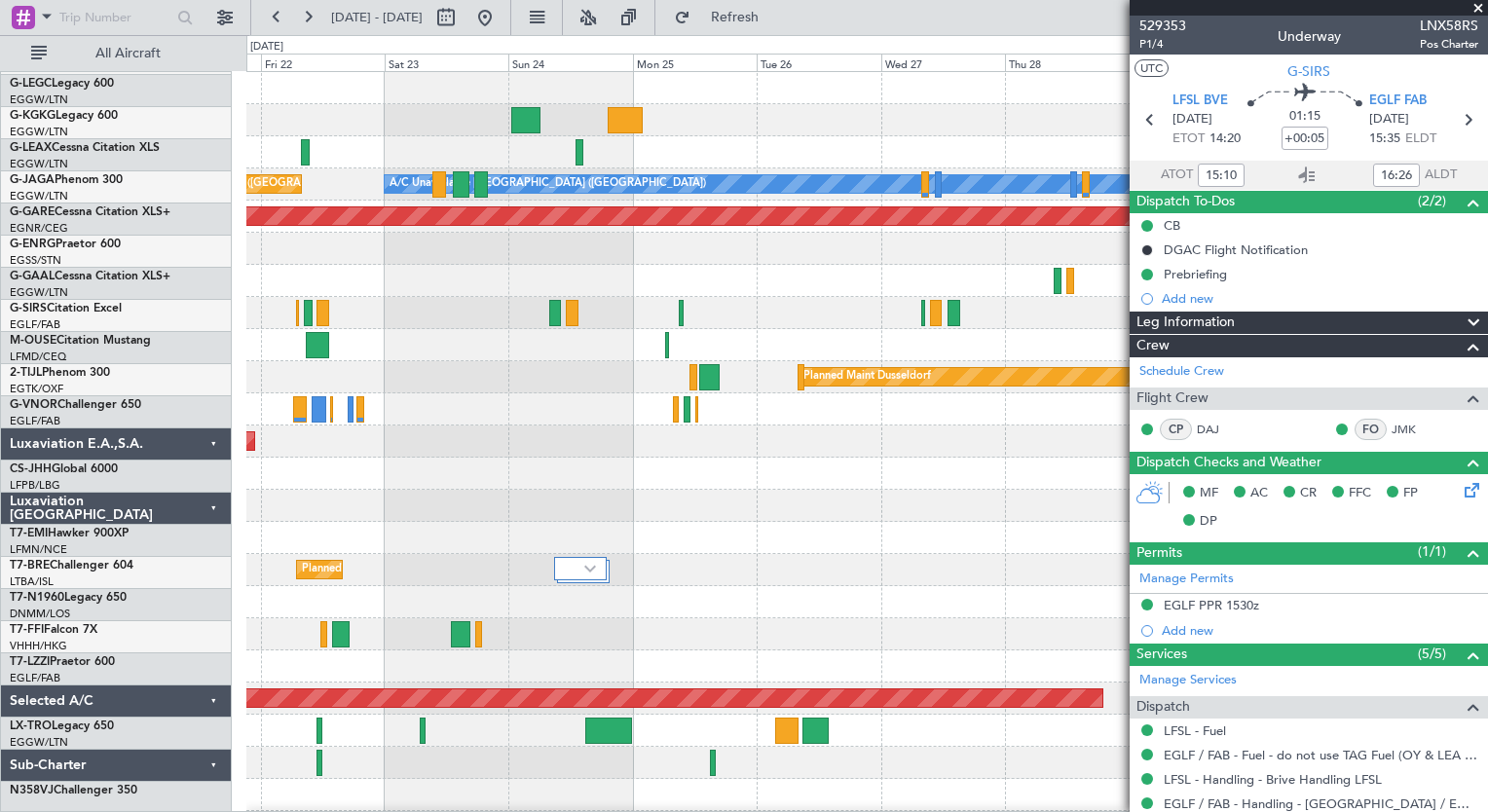
scroll to position [0, 0]
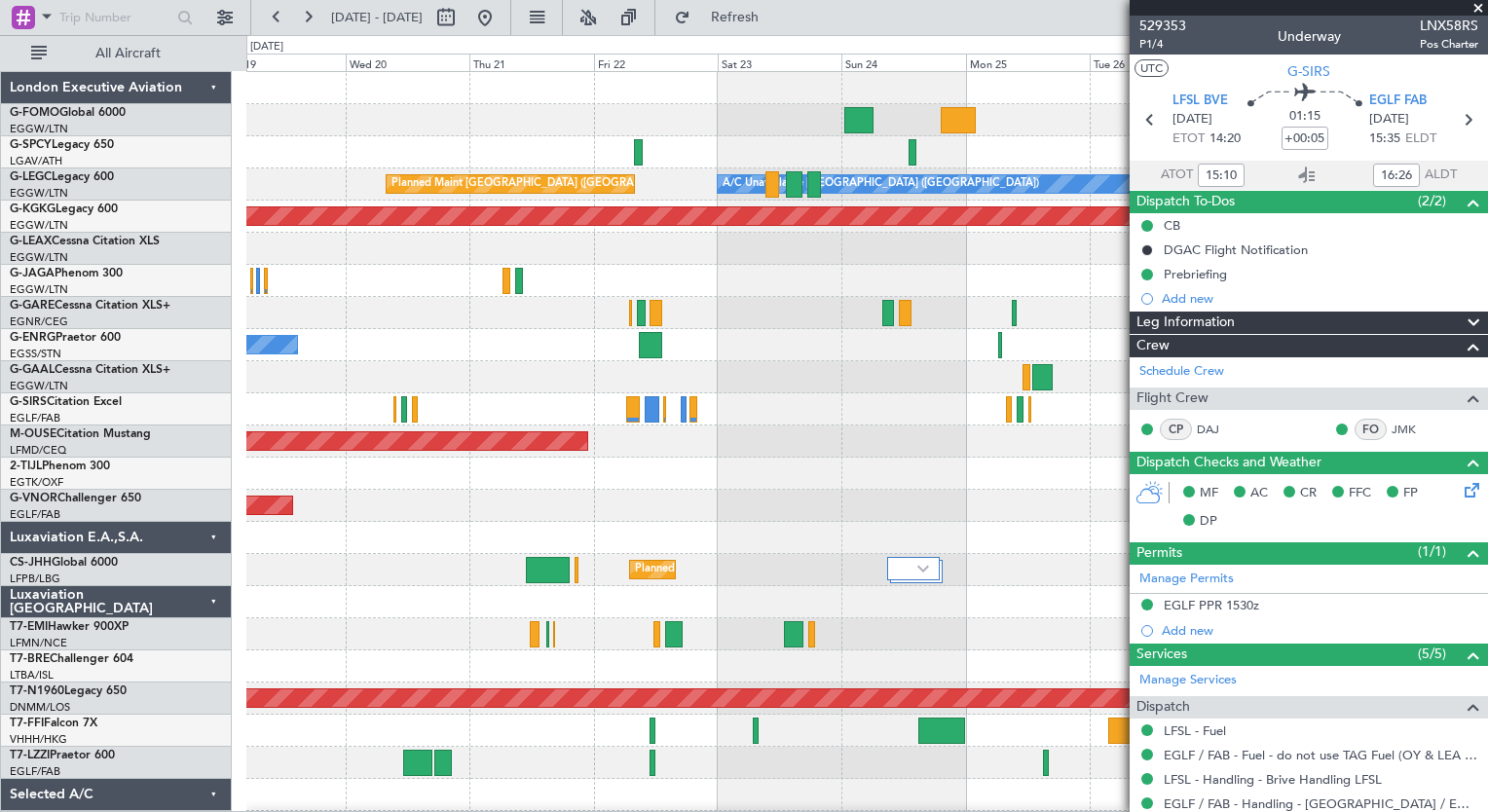
click at [1087, 775] on div "Planned Maint Windsor Locks ([PERSON_NAME] Intl) A/C Unavailable [GEOGRAPHIC_DA…" at bounding box center [866, 490] width 1241 height 836
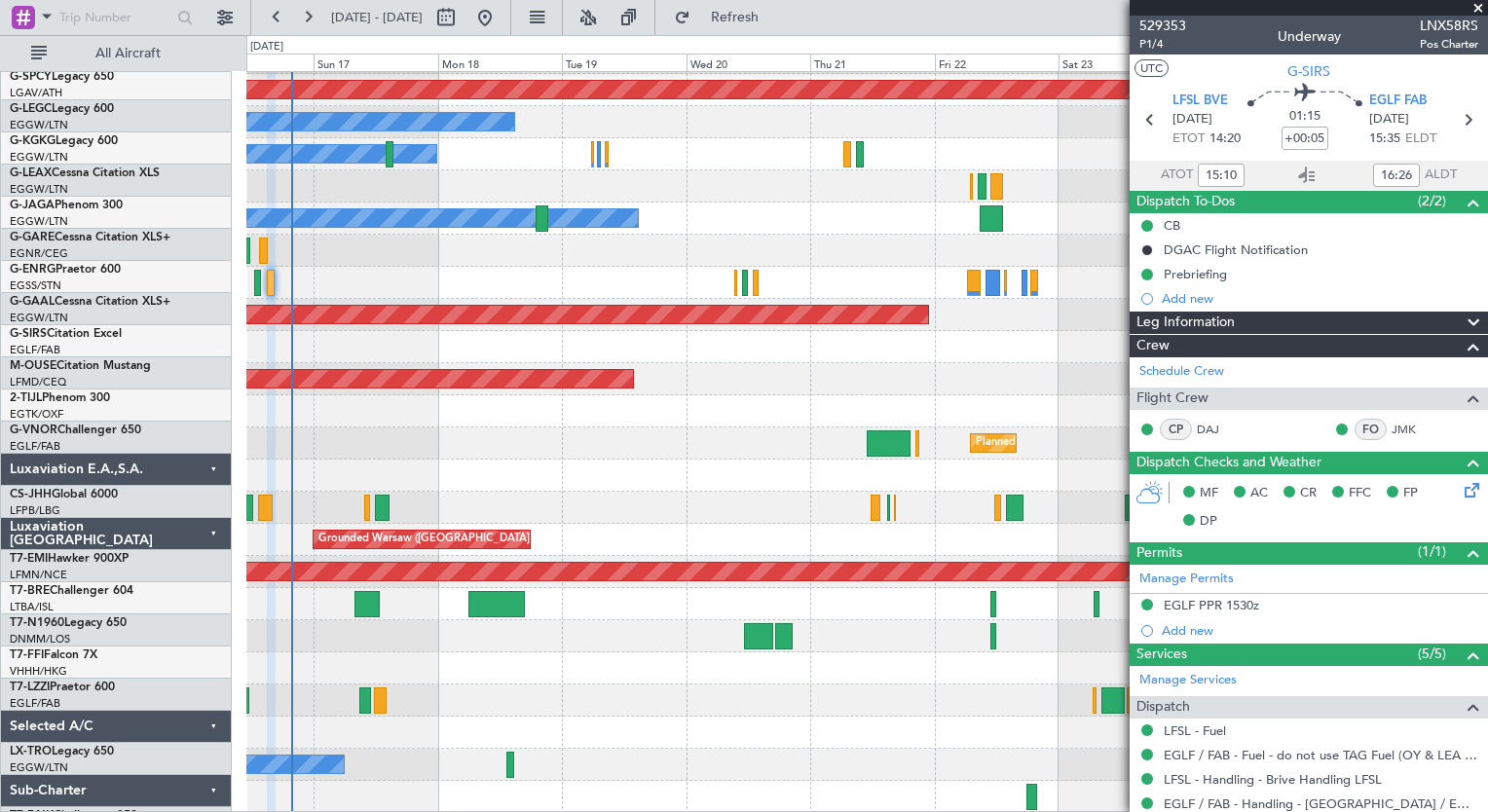
scroll to position [126, 0]
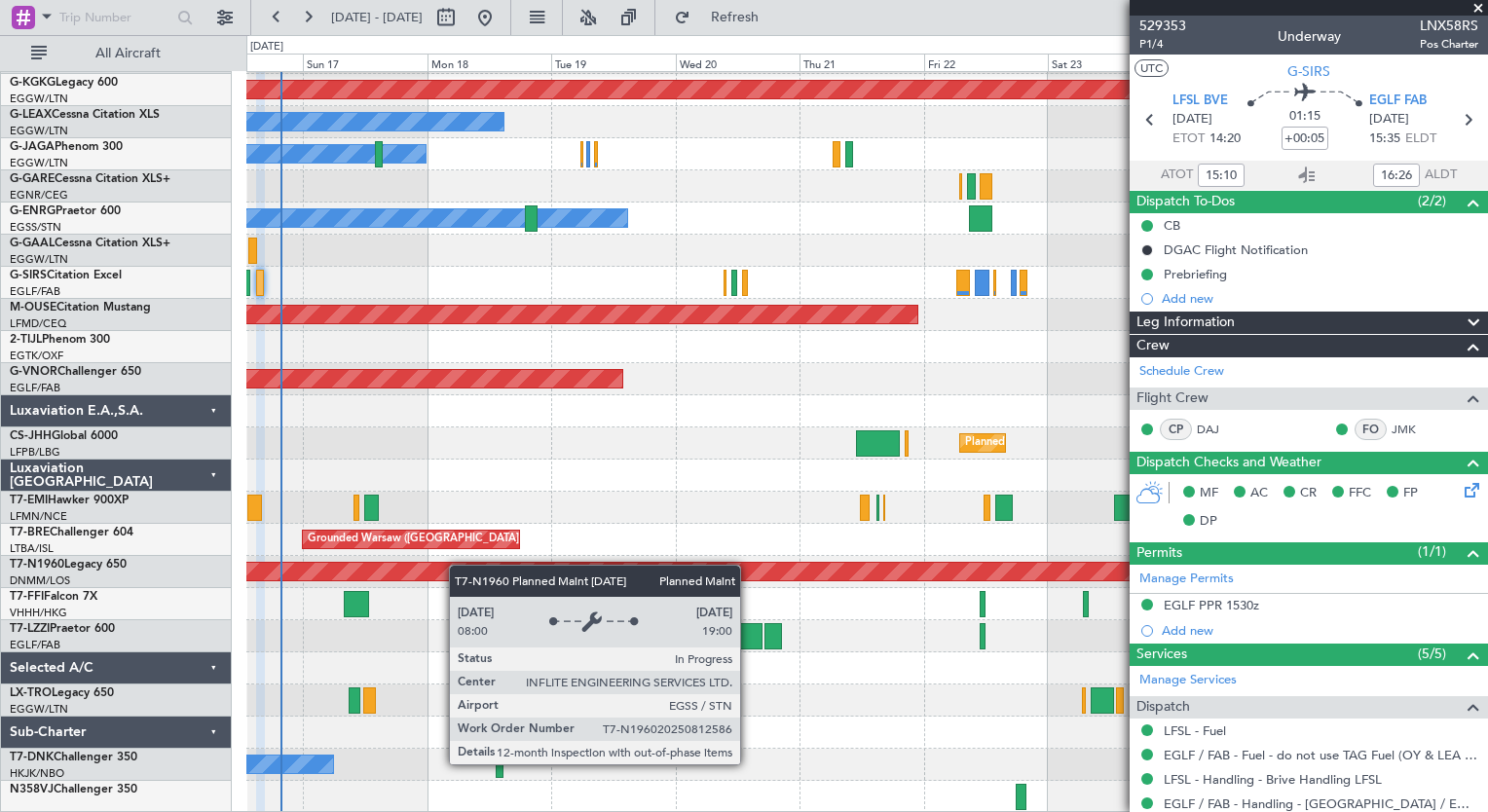
click at [459, 563] on div "A/C Unavailable [GEOGRAPHIC_DATA] ([GEOGRAPHIC_DATA]) Planned Maint [GEOGRAPHIC…" at bounding box center [866, 379] width 1241 height 867
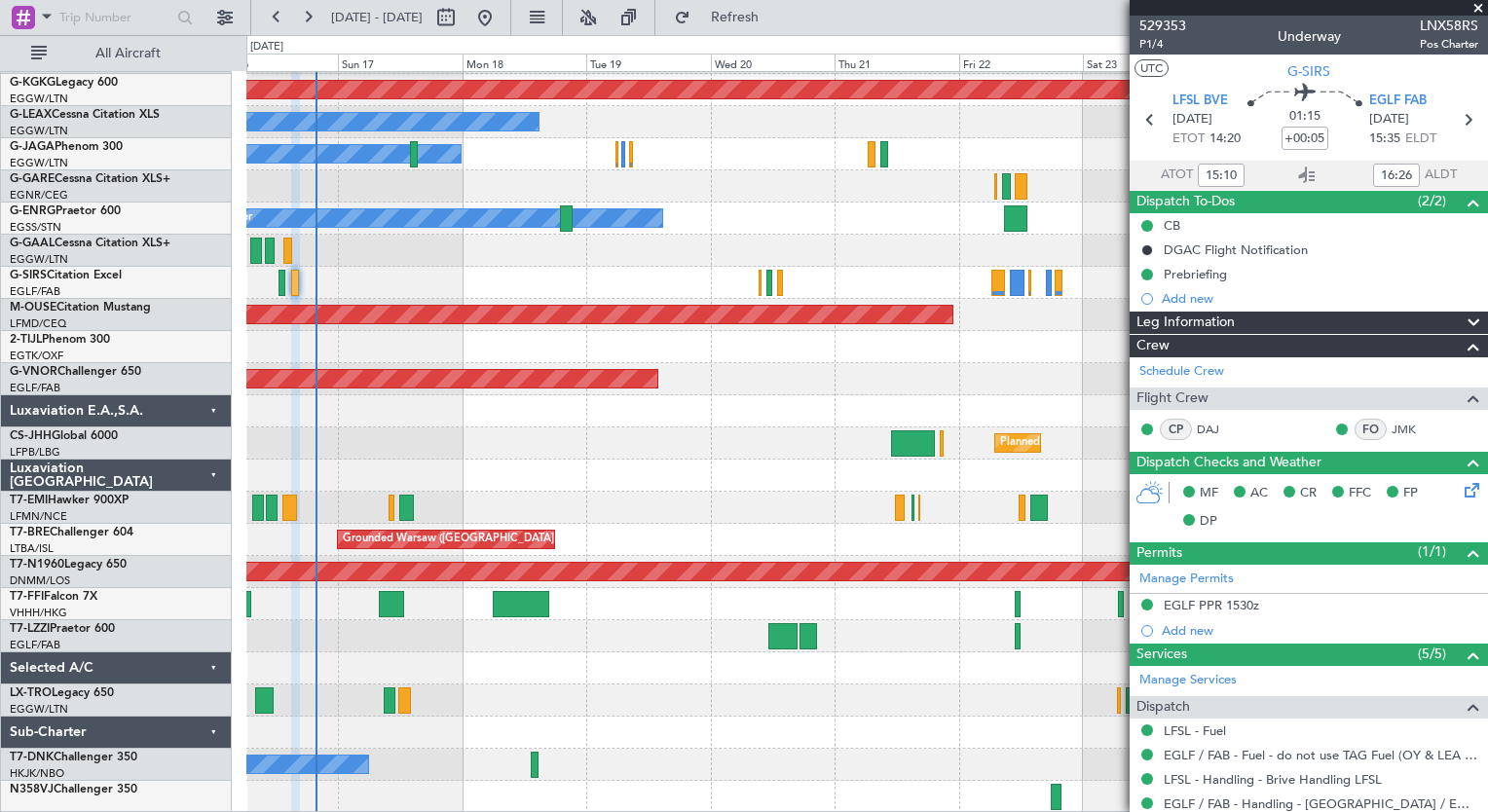
click at [460, 637] on div "A/C Unavailable [GEOGRAPHIC_DATA] ([GEOGRAPHIC_DATA]) Planned Maint [GEOGRAPHIC…" at bounding box center [866, 379] width 1241 height 867
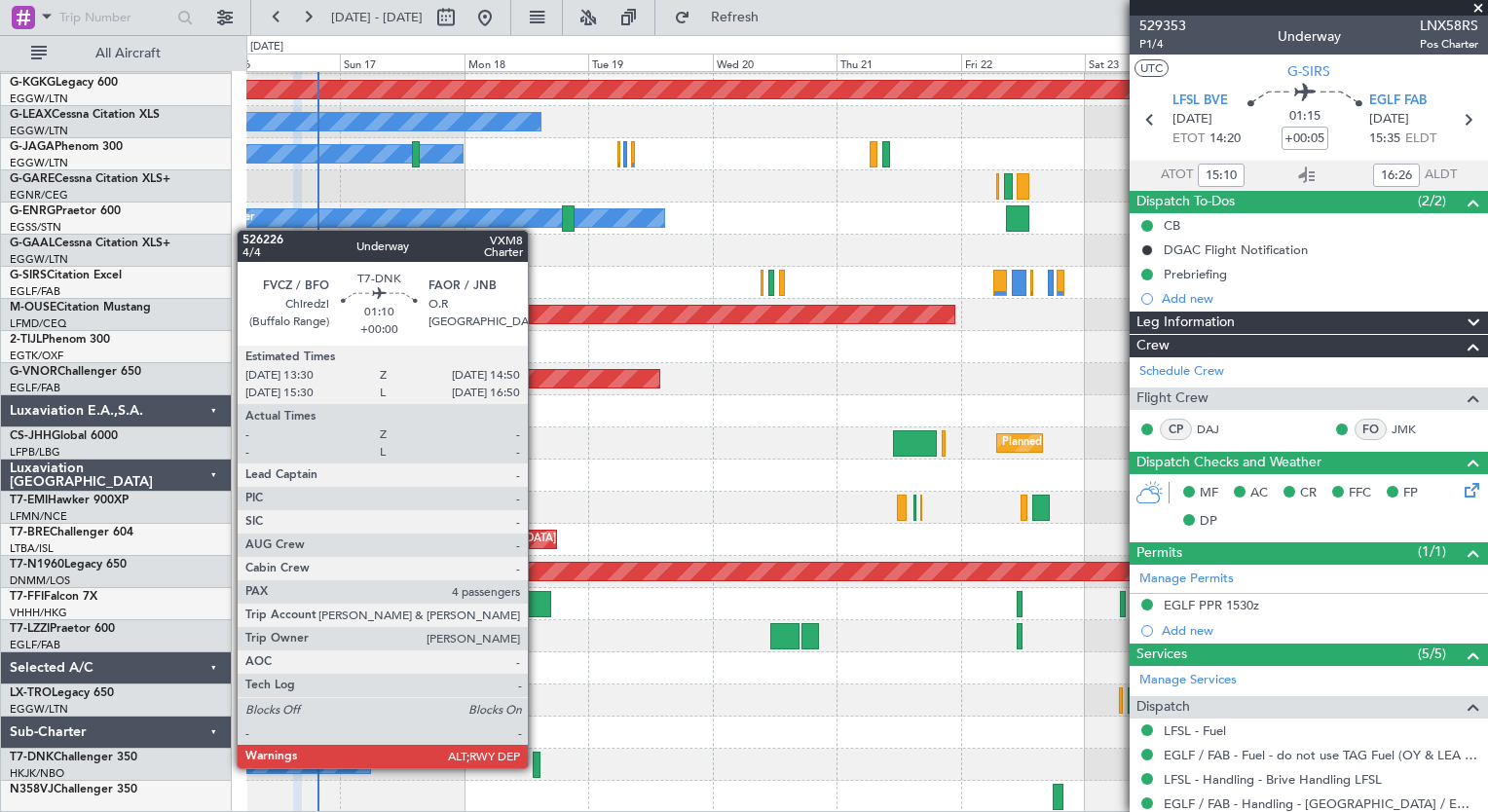
click at [536, 767] on div at bounding box center [536, 765] width 8 height 27
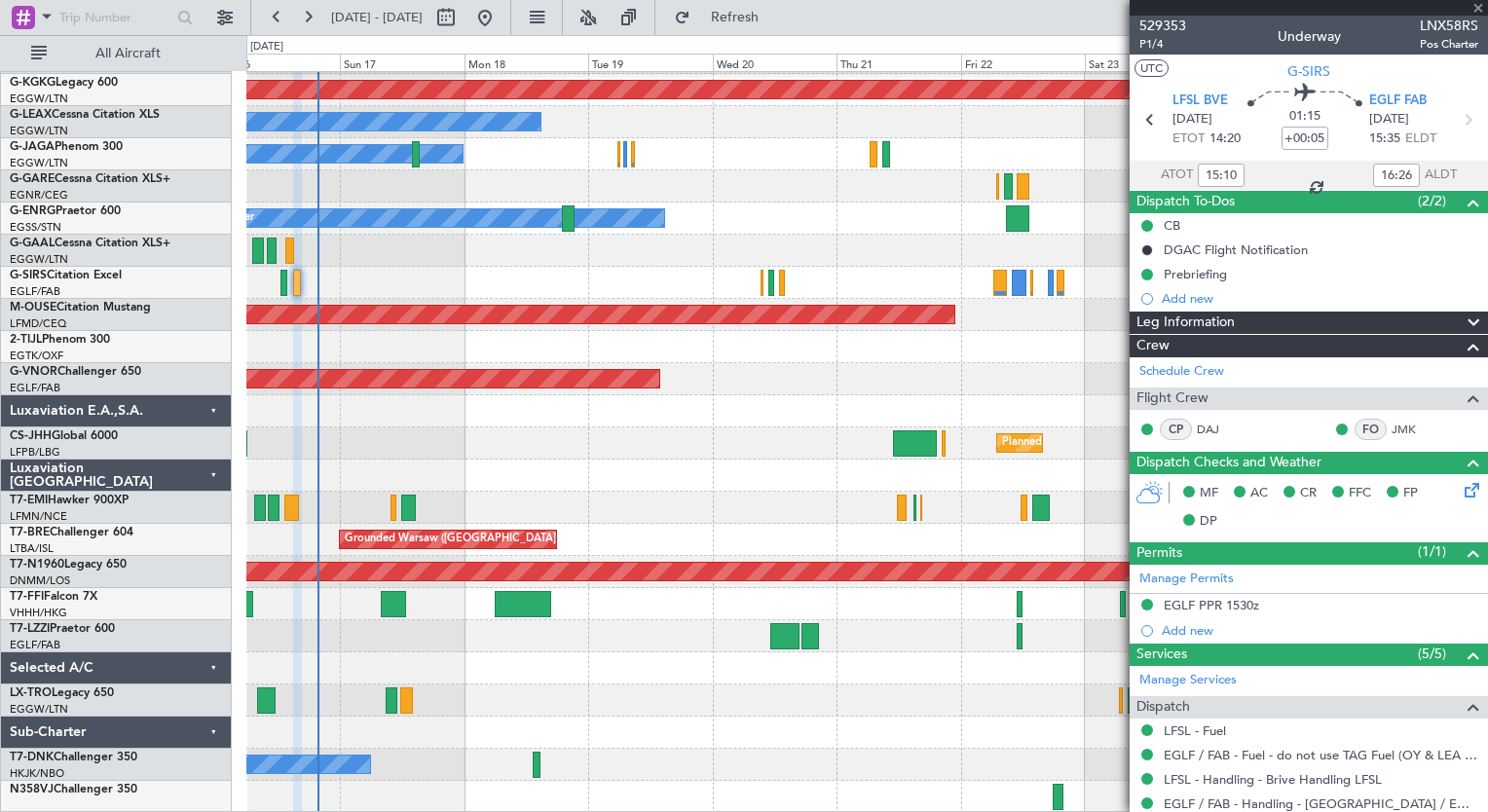
type input "4"
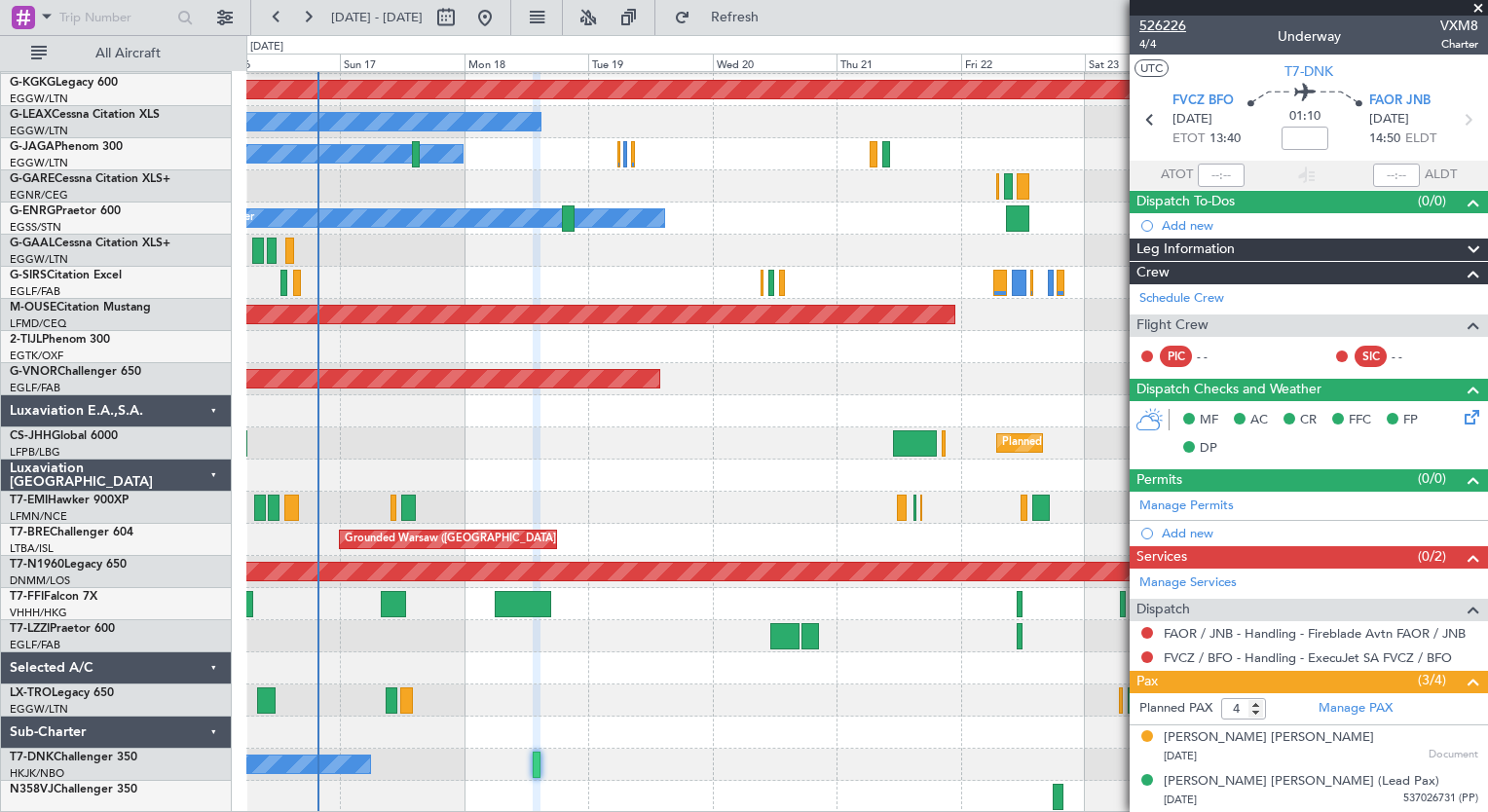
click at [1161, 26] on span "526226" at bounding box center [1162, 26] width 46 height 21
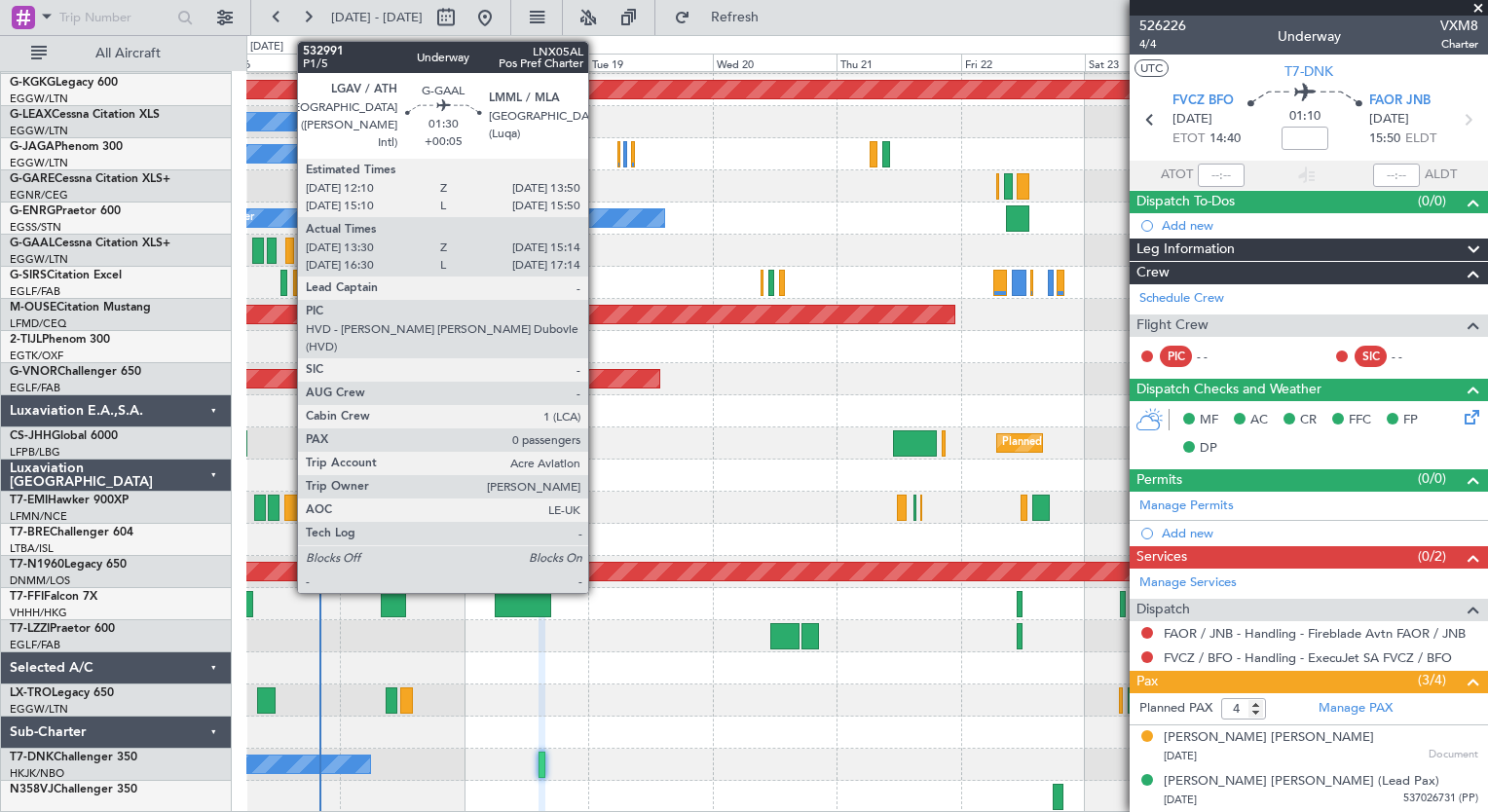
click at [287, 251] on div at bounding box center [291, 250] width 10 height 27
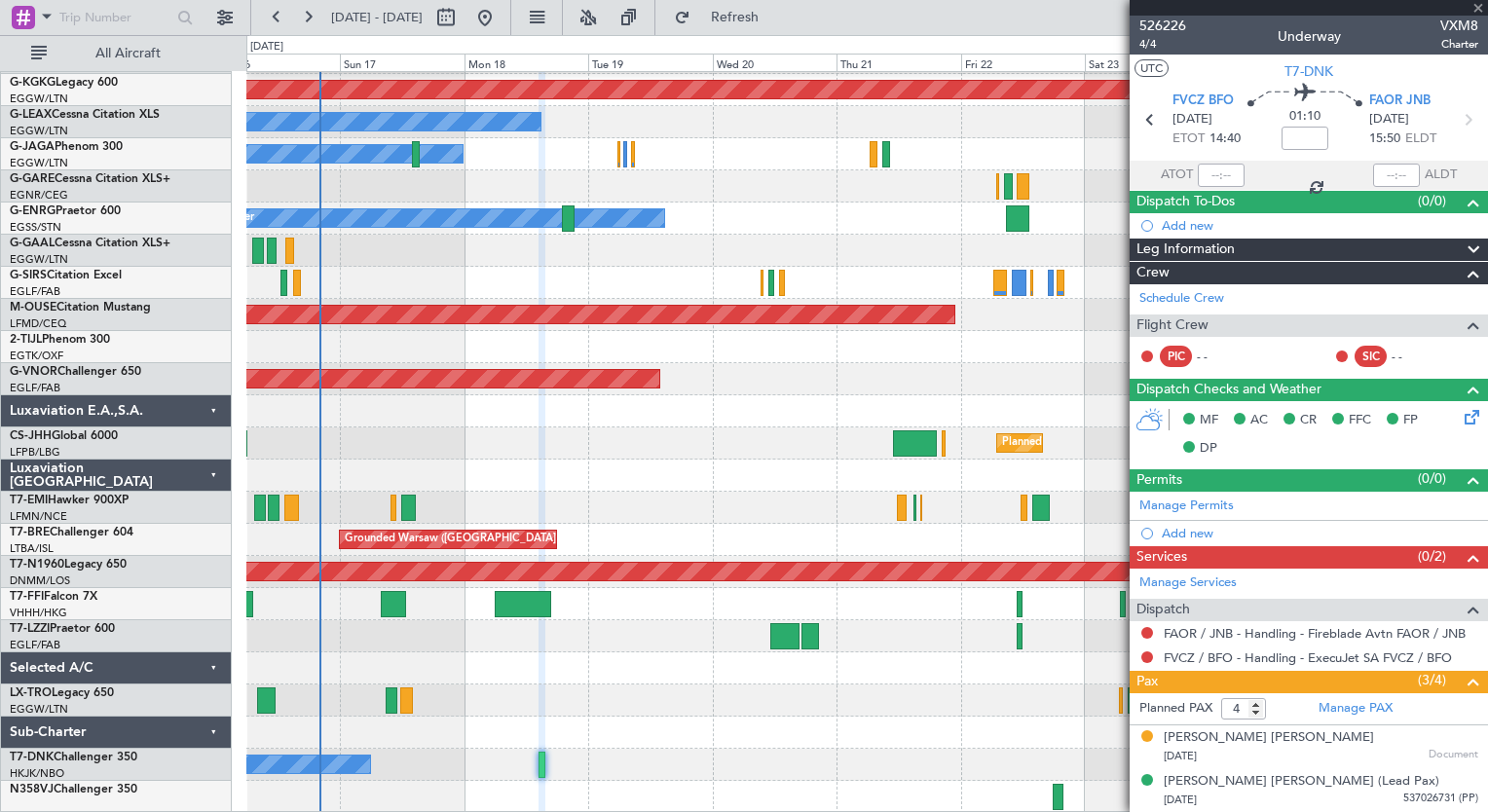
type input "+00:05"
type input "13:30"
type input "15:04"
type input "0"
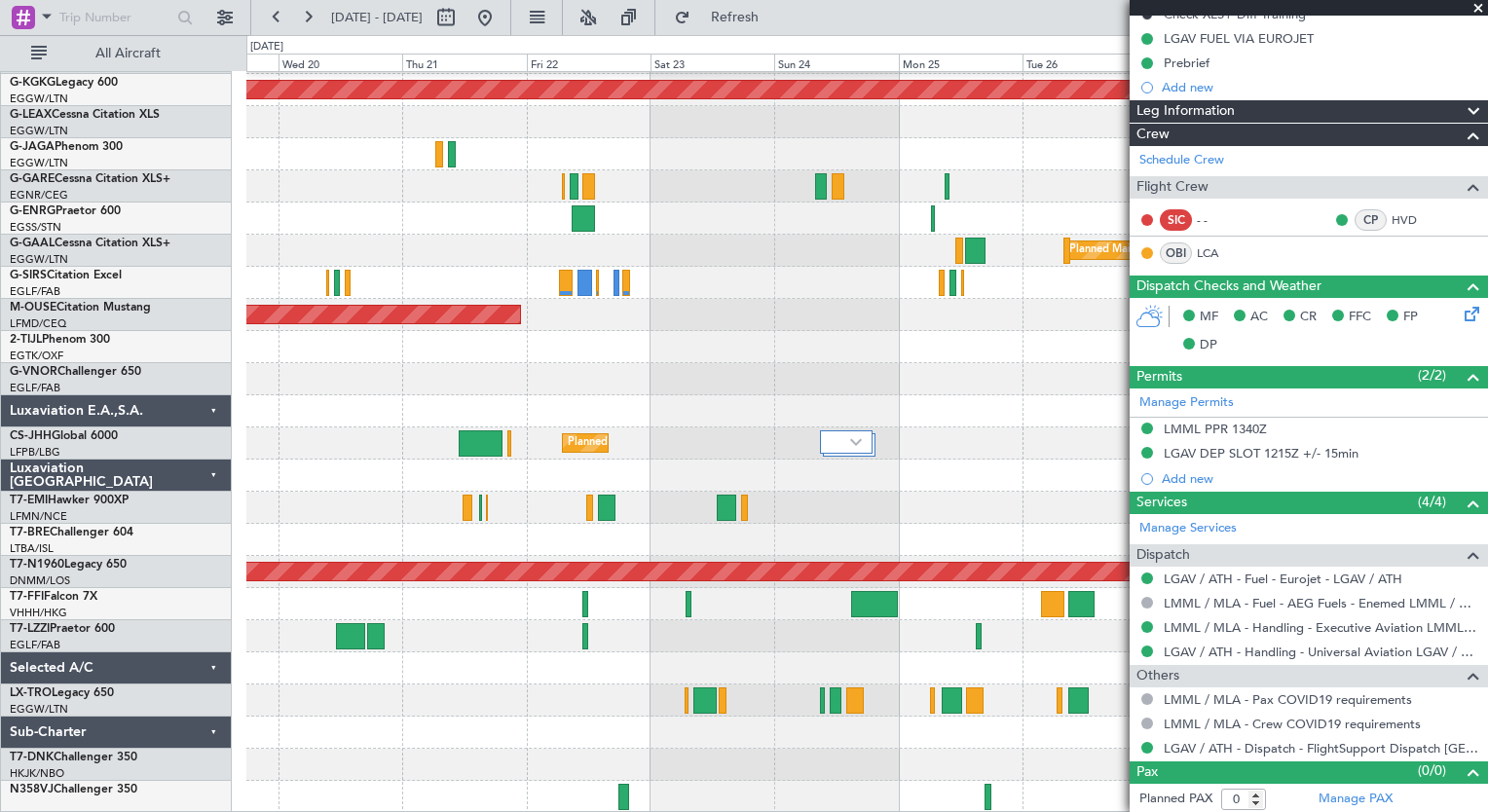
click at [451, 446] on div "A/C Unavailable [GEOGRAPHIC_DATA] ([GEOGRAPHIC_DATA]) Planned Maint [GEOGRAPHIC…" at bounding box center [866, 379] width 1241 height 867
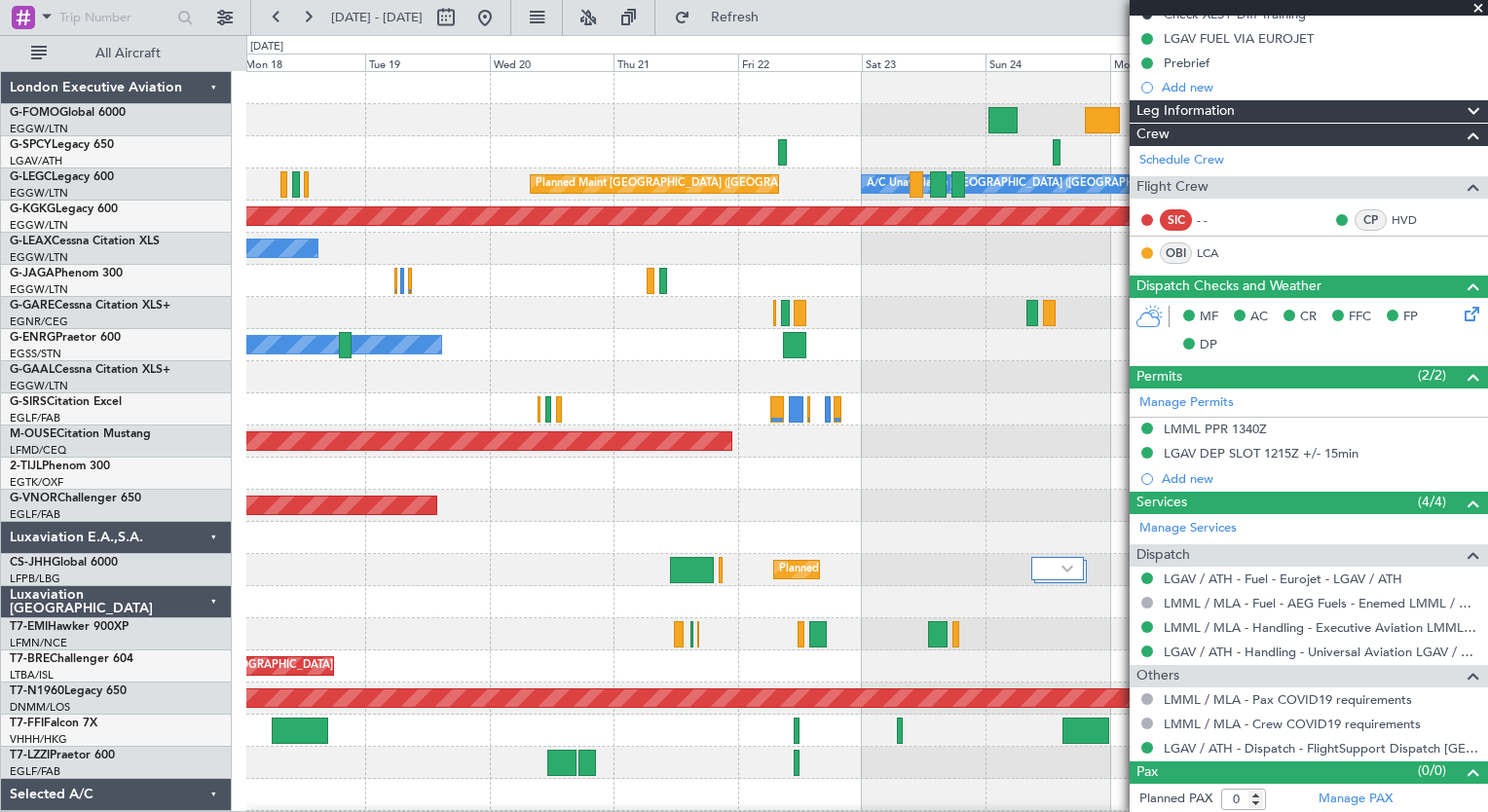
scroll to position [0, 0]
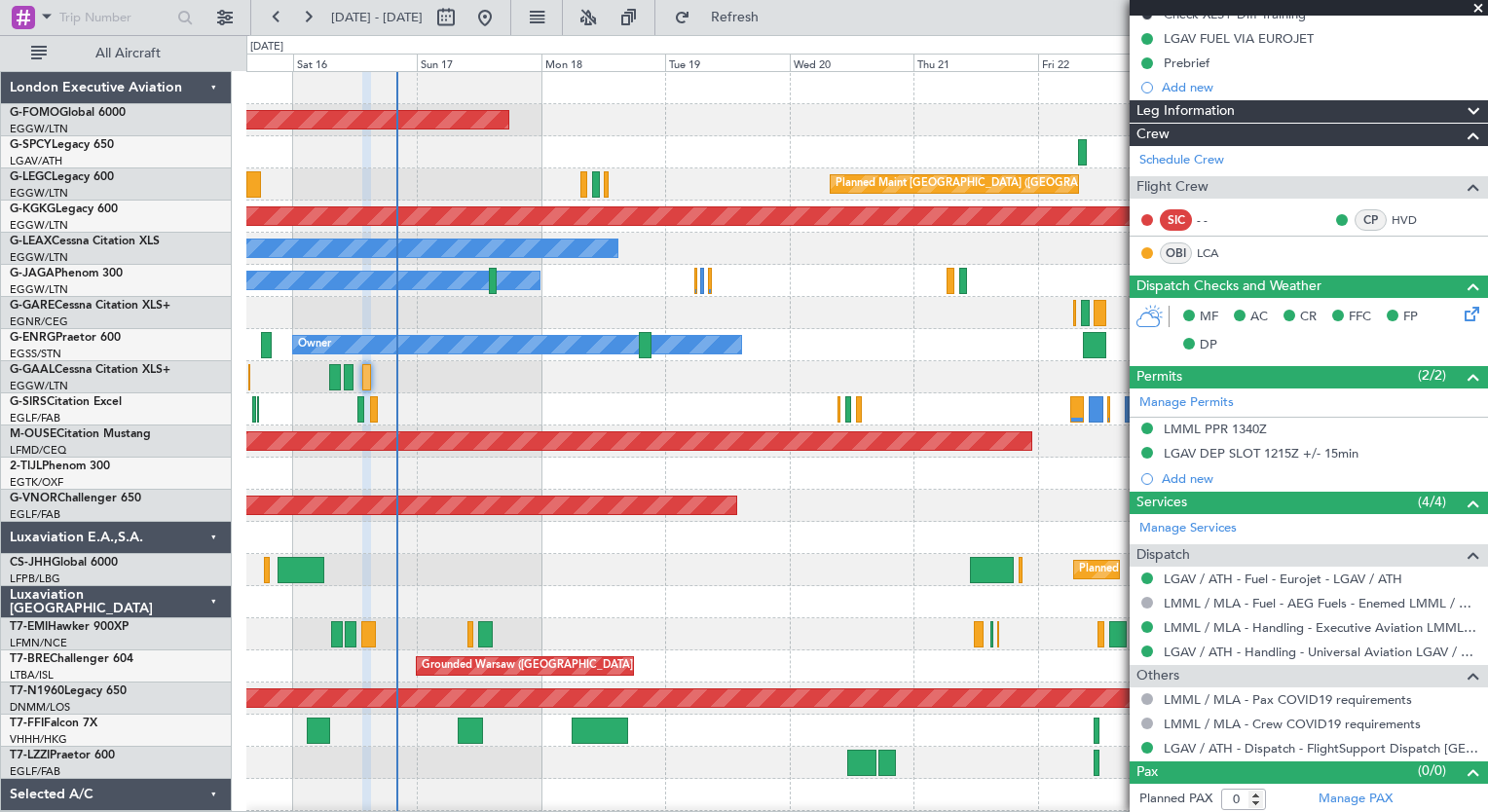
click at [908, 567] on div "Planned Maint Windsor Locks ([PERSON_NAME] Intl) A/C Unavailable [GEOGRAPHIC_DA…" at bounding box center [866, 490] width 1241 height 836
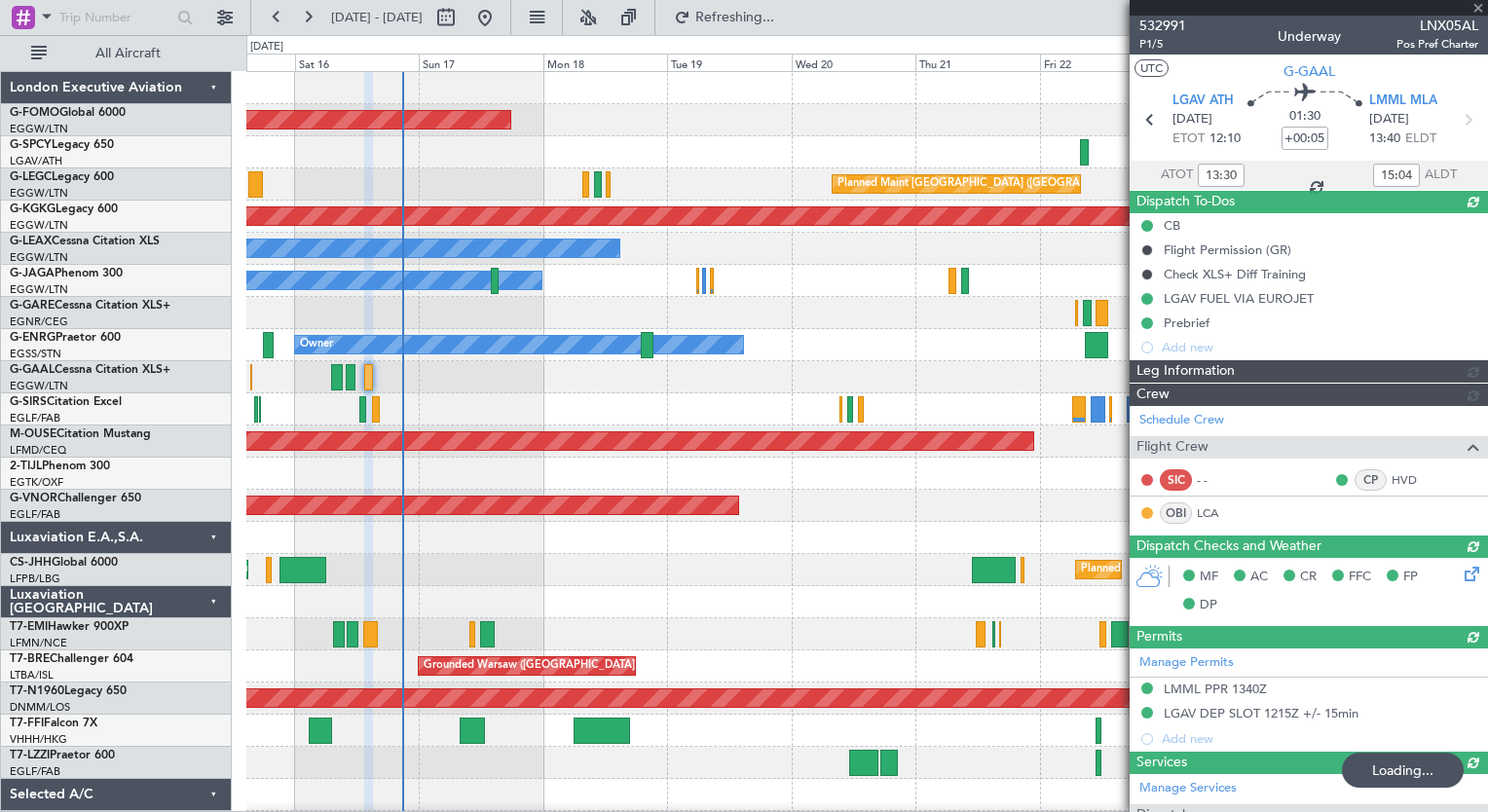
scroll to position [260, 0]
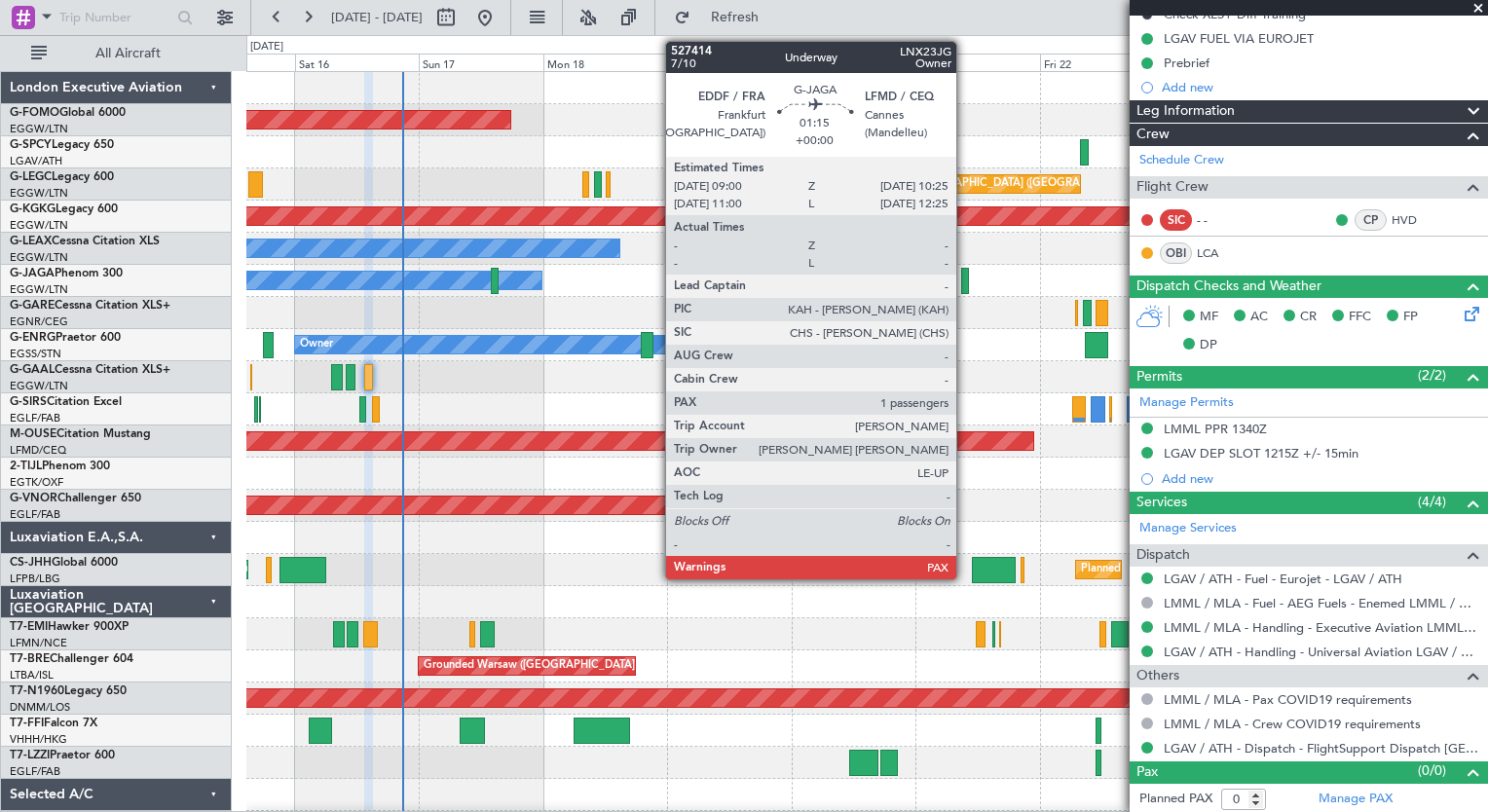
click at [965, 282] on div at bounding box center [965, 281] width 8 height 27
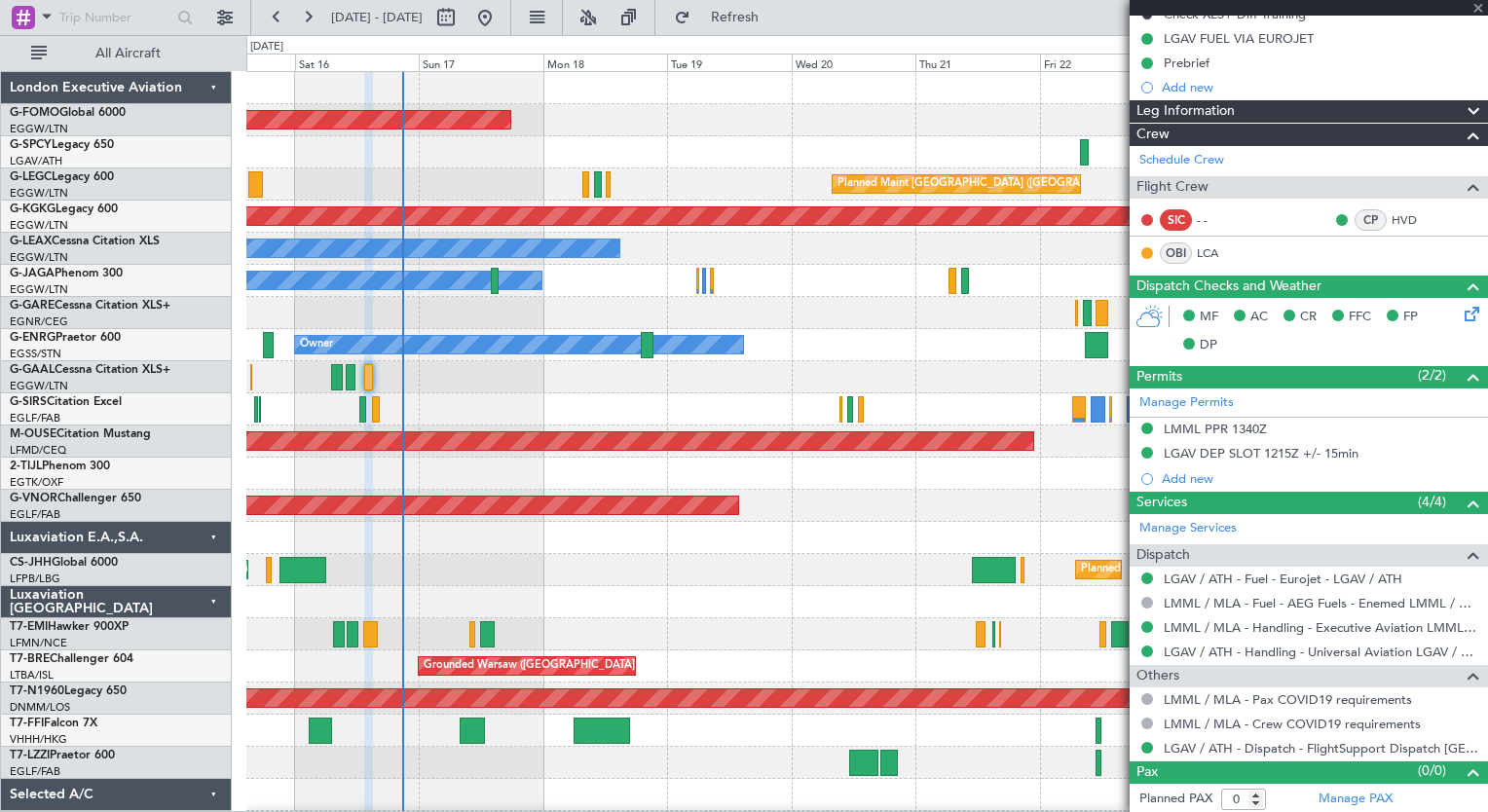
type input "1"
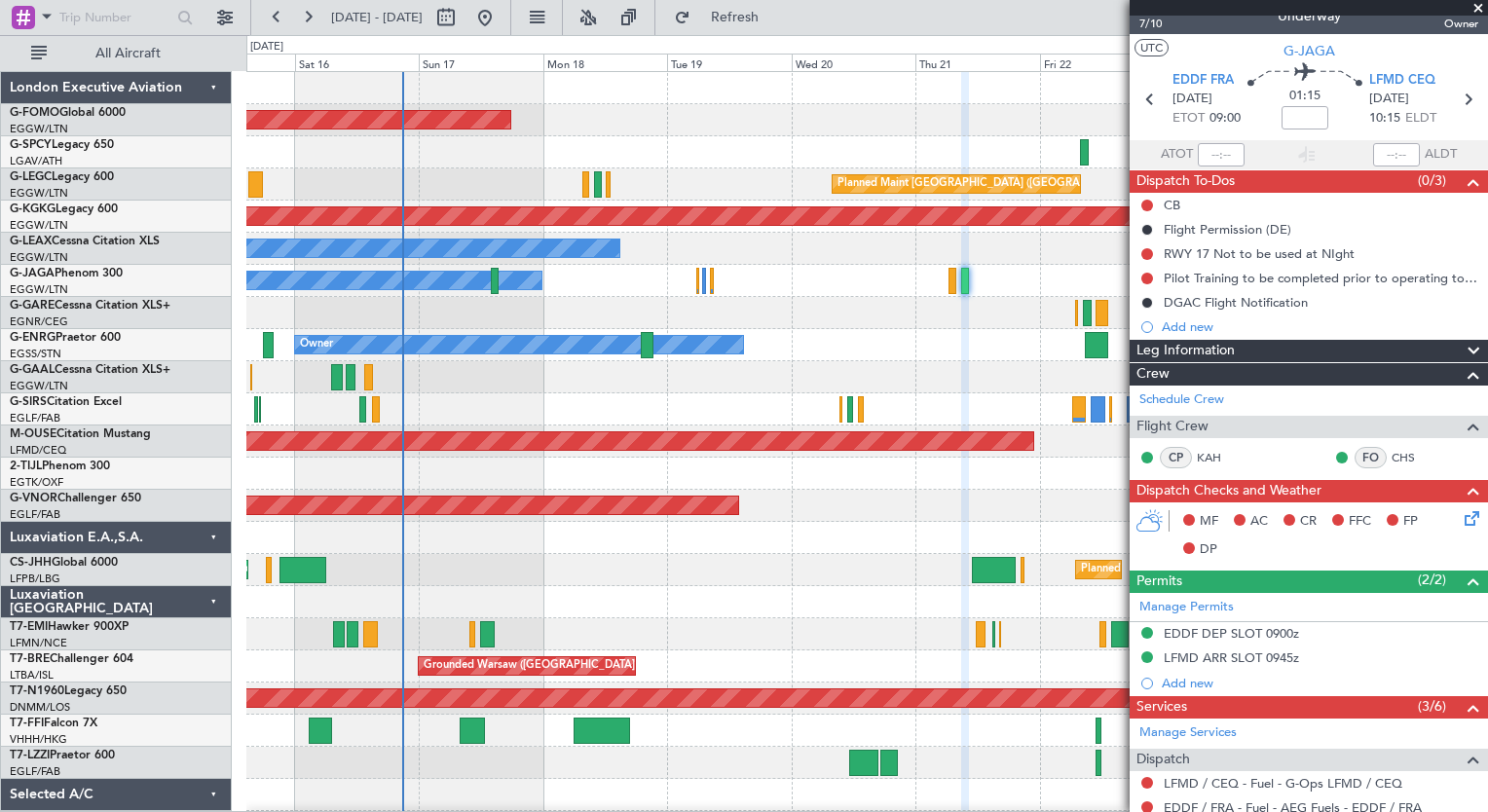
scroll to position [0, 0]
